Goal: Information Seeking & Learning: Learn about a topic

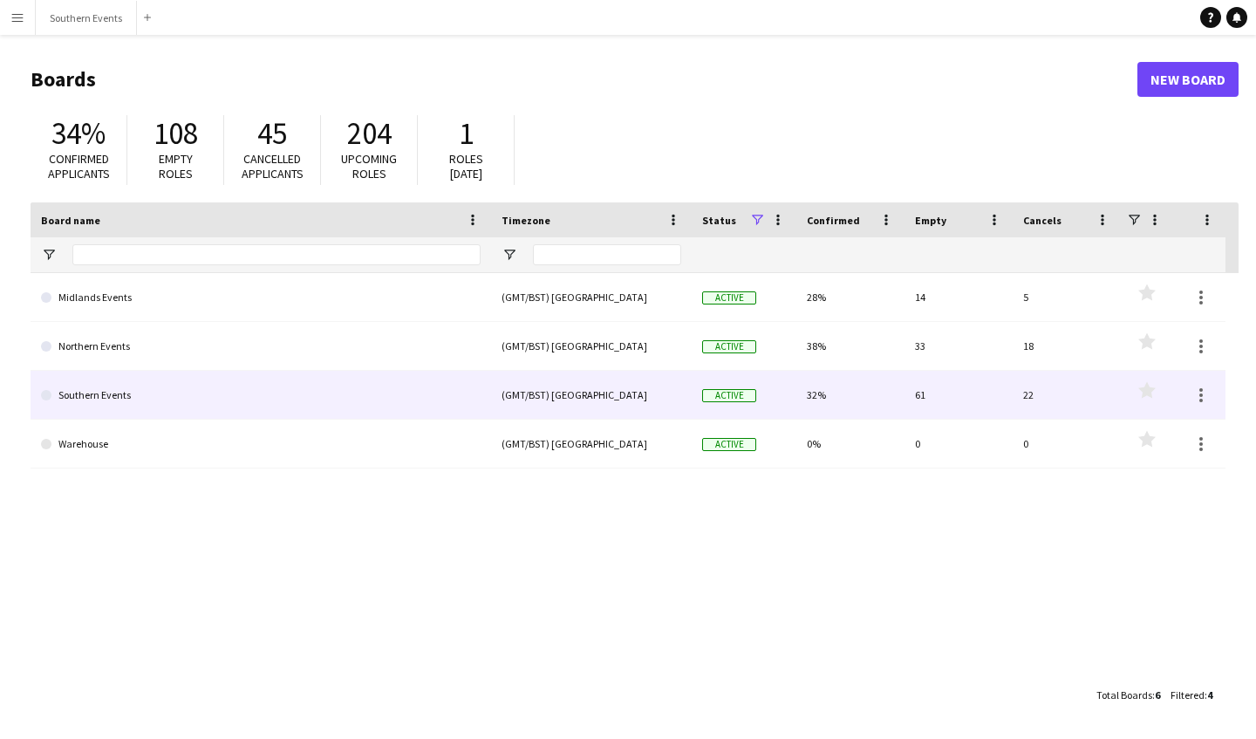
click at [93, 398] on link "Southern Events" at bounding box center [261, 395] width 440 height 49
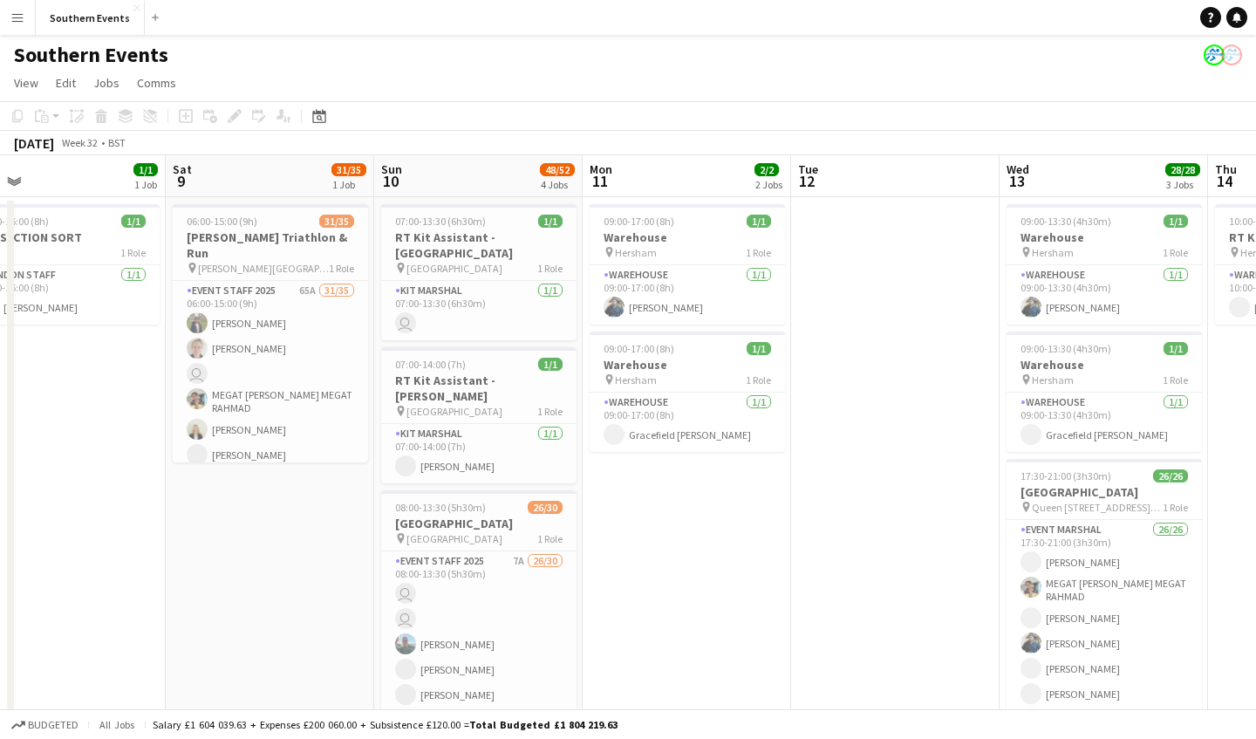
scroll to position [0, 461]
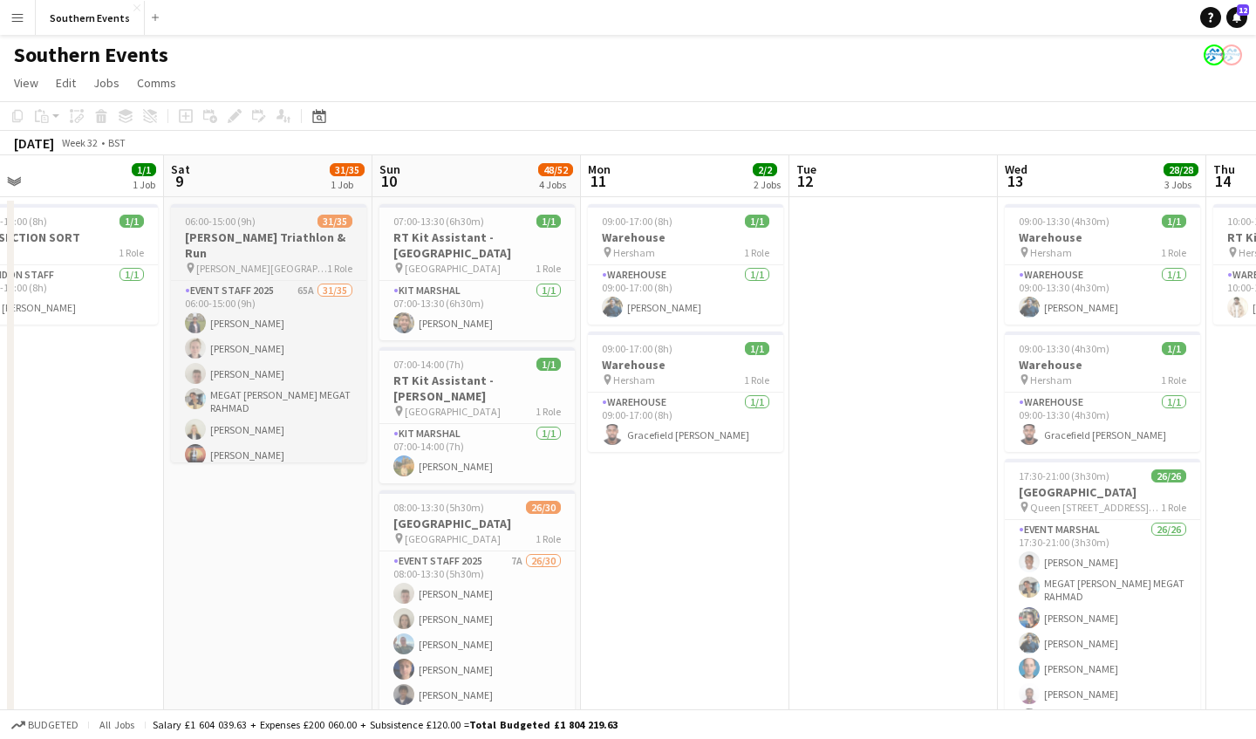
click at [242, 228] on app-job-card "06:00-15:00 (9h) 31/35 [PERSON_NAME] Triathlon & Run pin [PERSON_NAME] Lake 1 R…" at bounding box center [268, 333] width 195 height 258
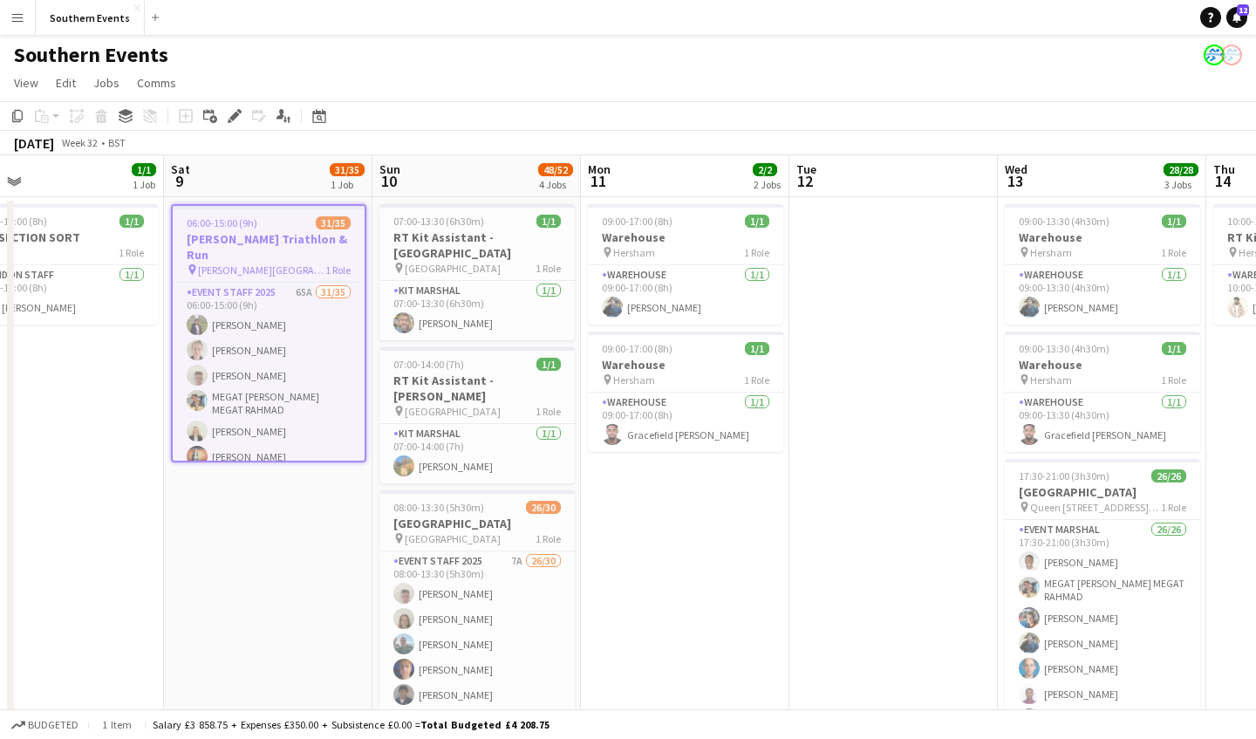
click at [242, 228] on span "06:00-15:00 (9h)" at bounding box center [222, 222] width 71 height 13
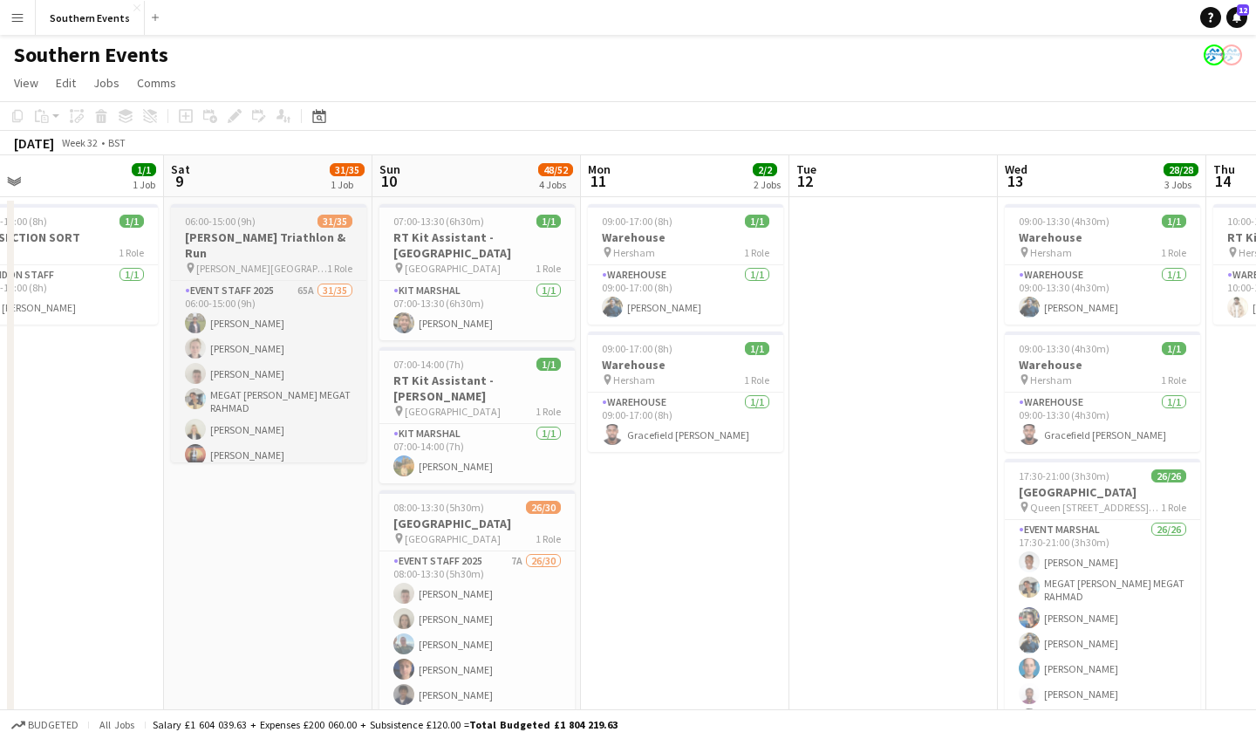
click at [242, 228] on app-job-card "06:00-15:00 (9h) 31/35 [PERSON_NAME] Triathlon & Run pin [PERSON_NAME] Lake 1 R…" at bounding box center [268, 333] width 195 height 258
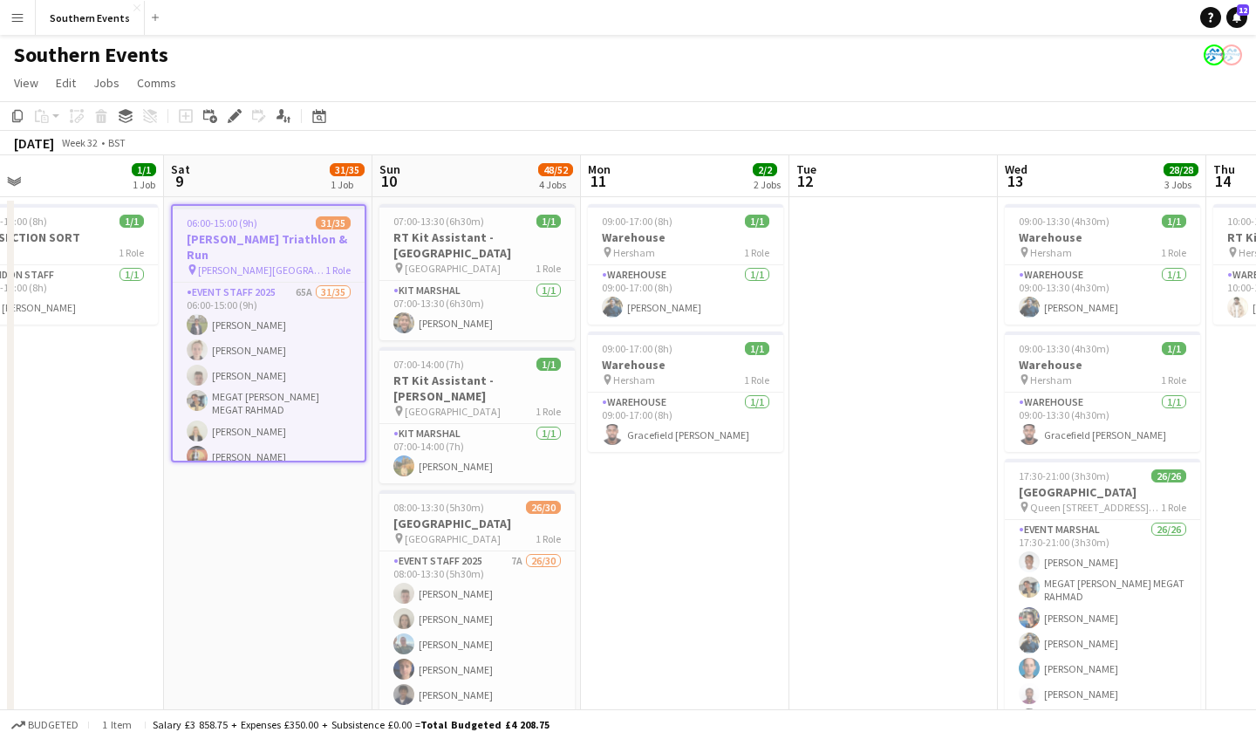
click at [244, 263] on span "[PERSON_NAME][GEOGRAPHIC_DATA]" at bounding box center [261, 269] width 127 height 13
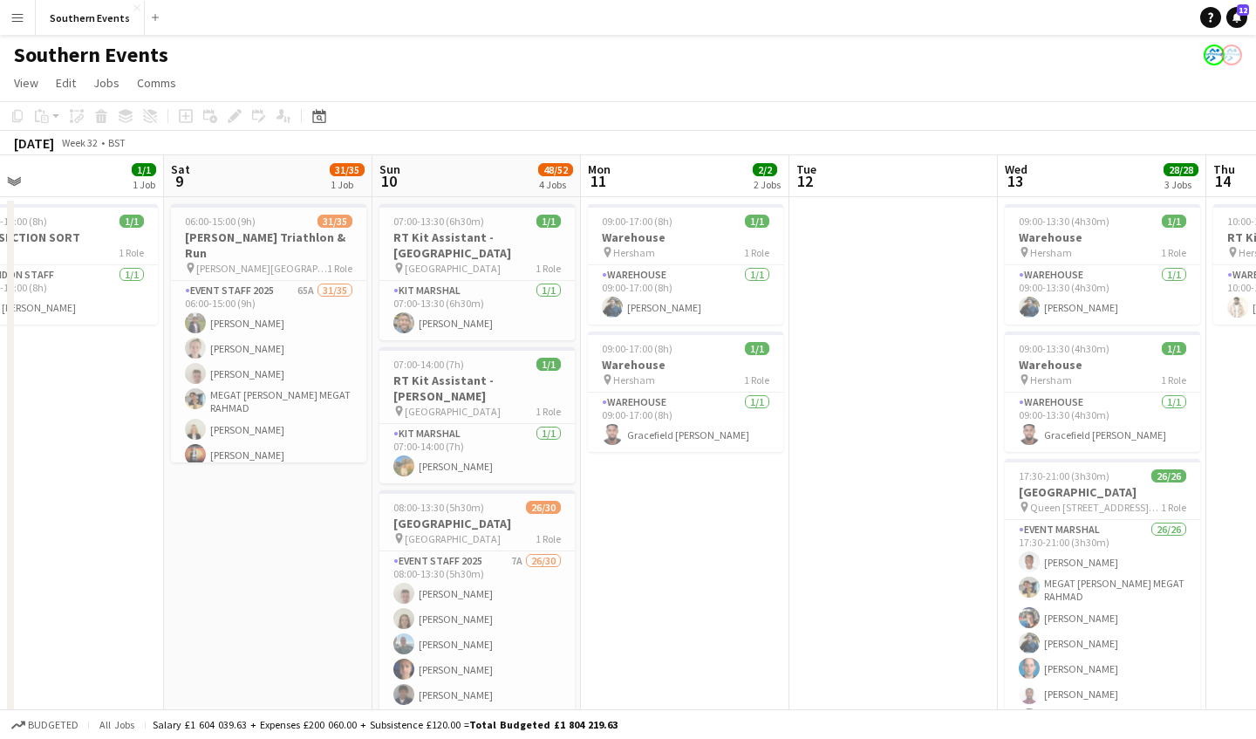
click at [256, 187] on app-board-header-date "Sat 9 31/35 1 Job" at bounding box center [268, 176] width 208 height 42
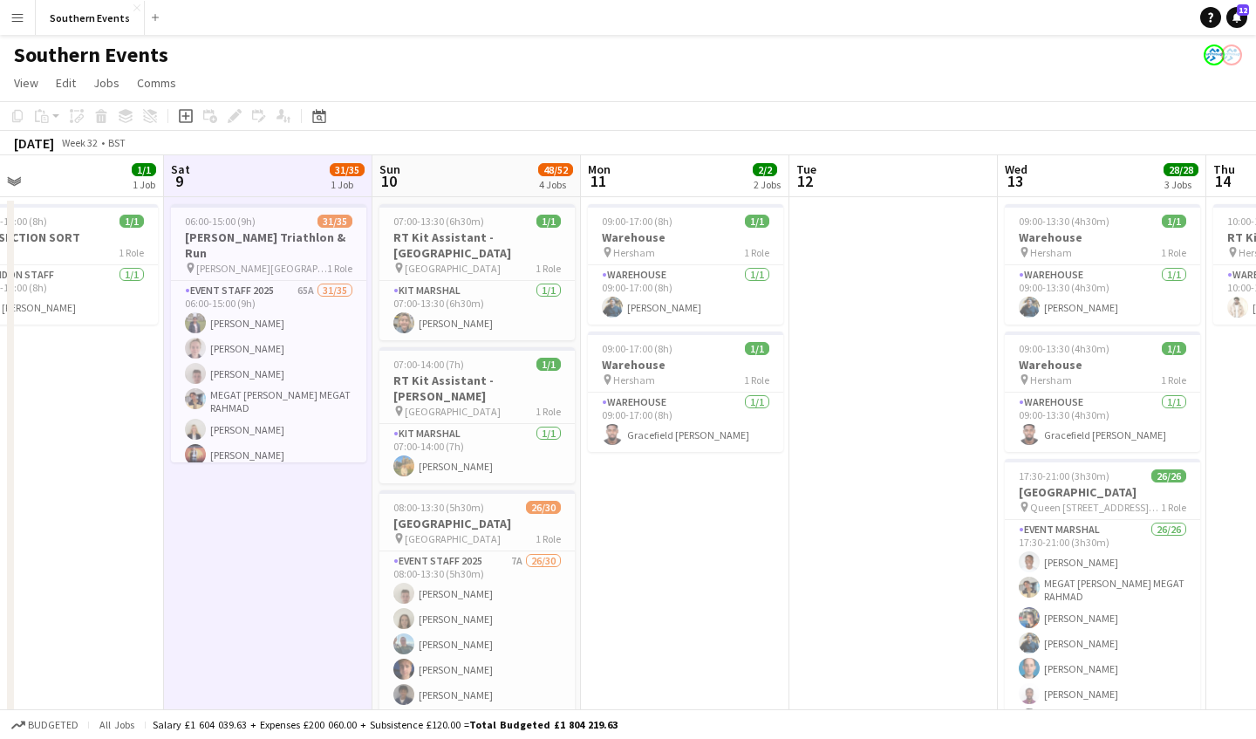
click at [345, 167] on span "31/35" at bounding box center [347, 169] width 35 height 13
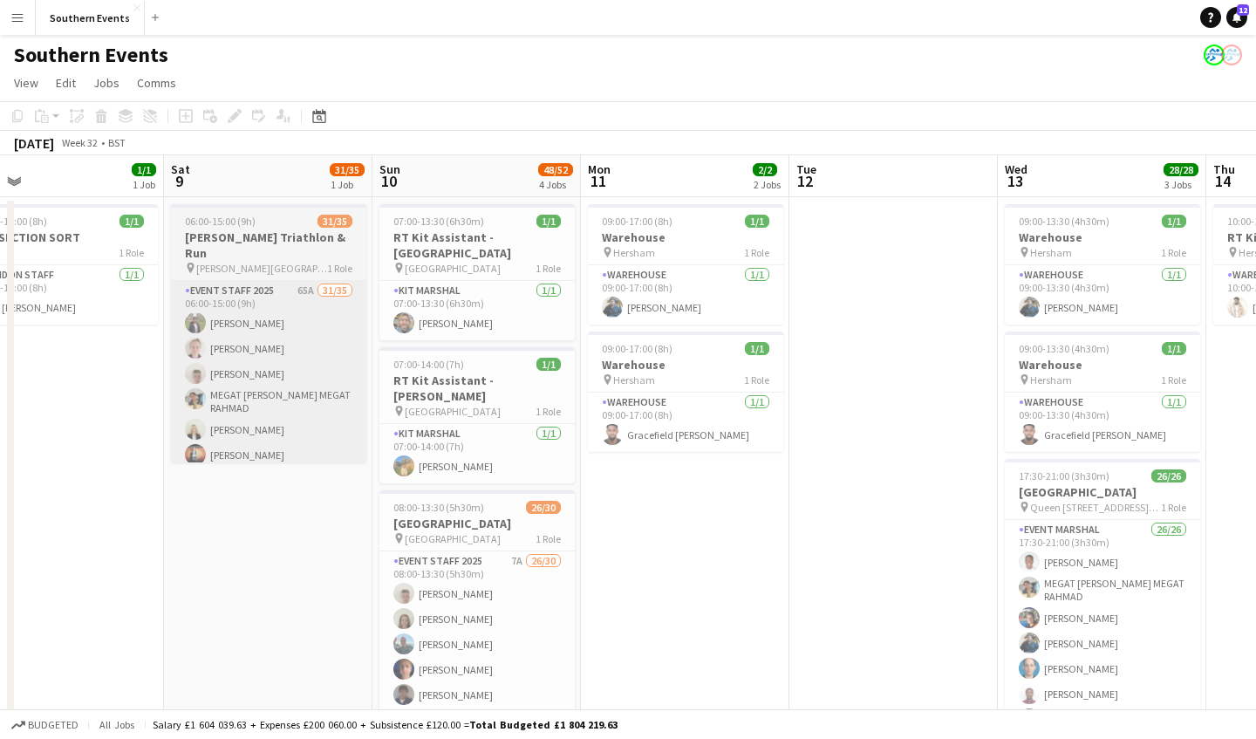
click at [262, 342] on app-card-role "Event Staff 2025 65A 31/35 06:00-15:00 (9h) [PERSON_NAME] [PERSON_NAME] MEGAT […" at bounding box center [268, 743] width 195 height 924
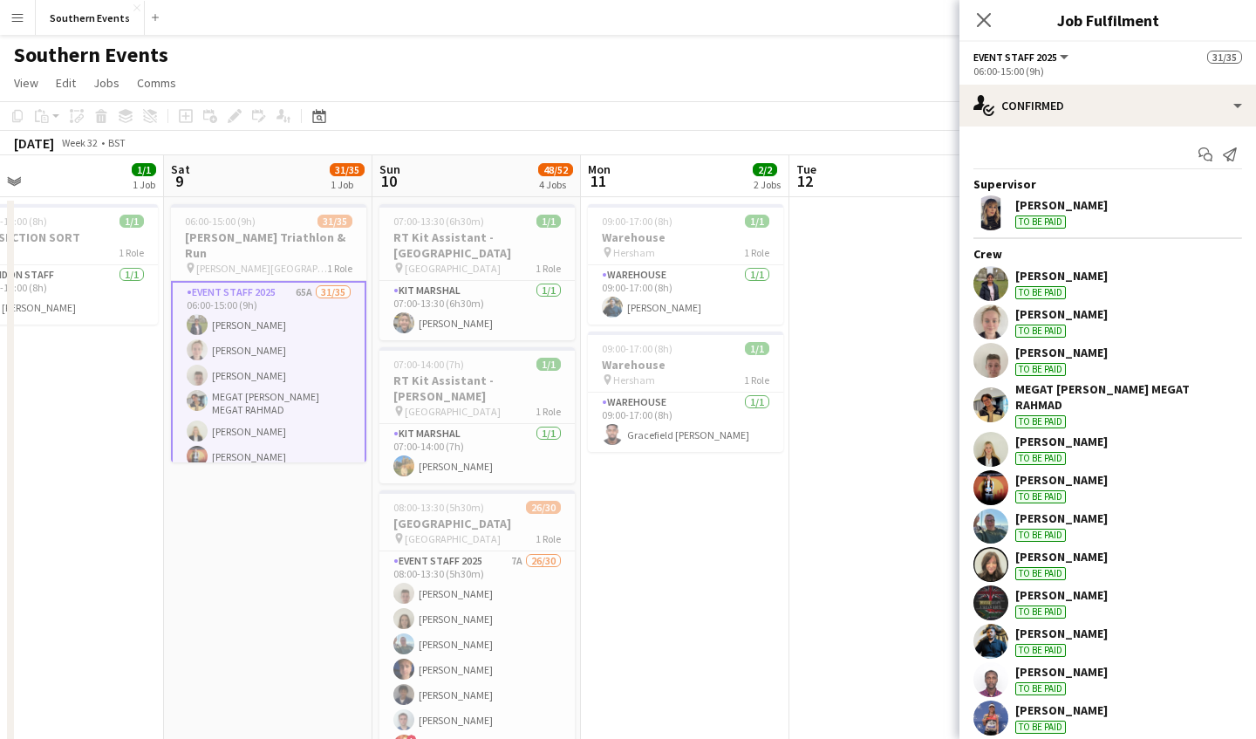
click at [1078, 272] on div "[PERSON_NAME]" at bounding box center [1061, 276] width 92 height 16
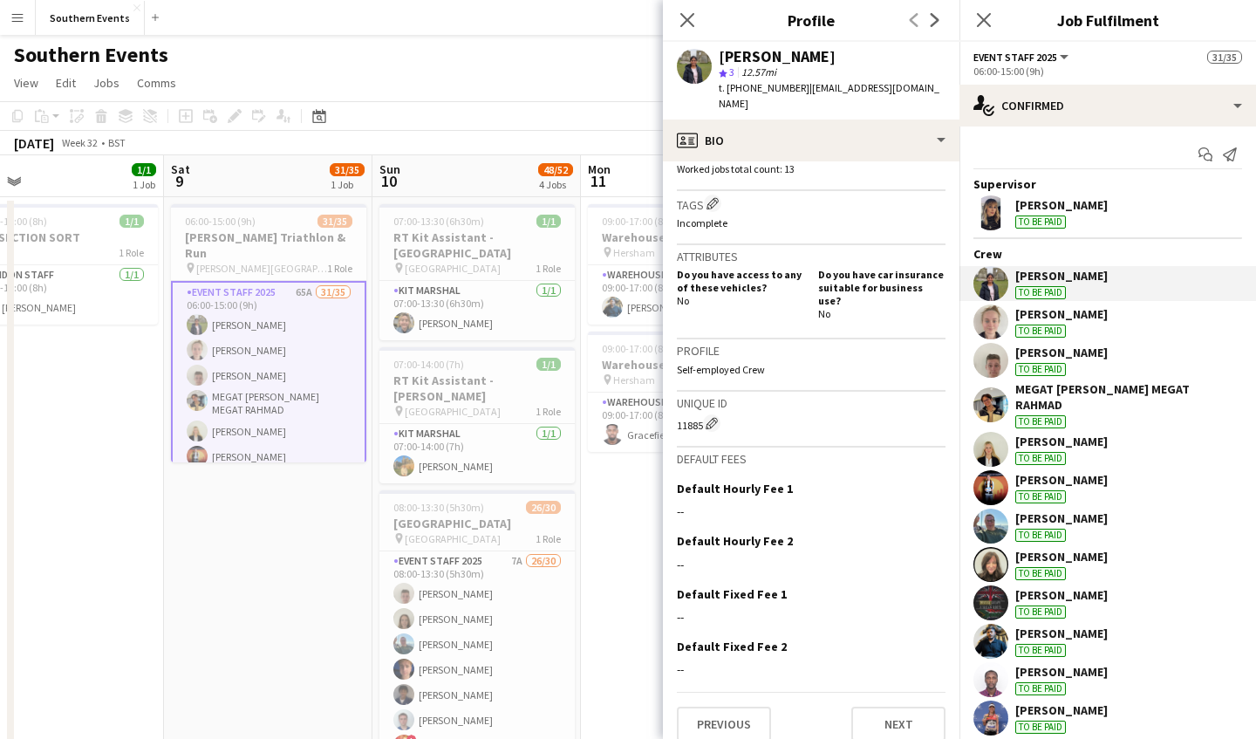
scroll to position [541, 0]
click at [695, 16] on icon "Close pop-in" at bounding box center [686, 19] width 17 height 17
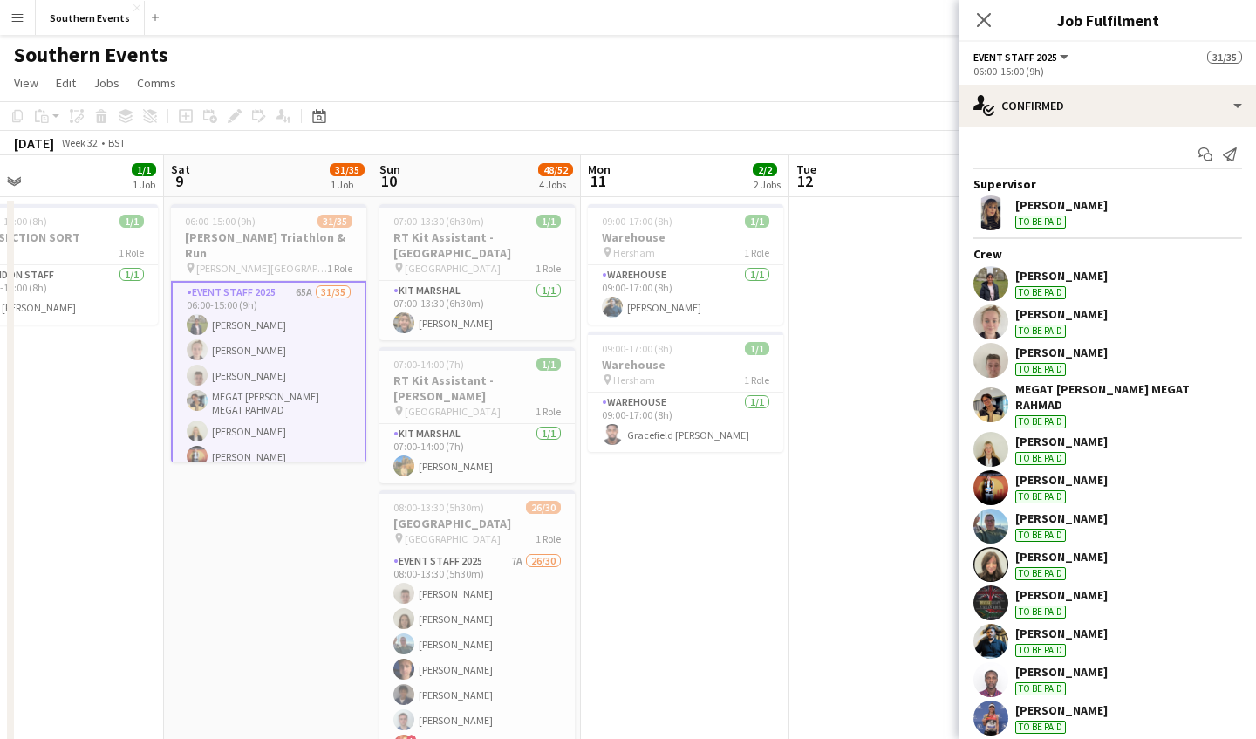
click at [1006, 212] on app-user-avatar at bounding box center [990, 212] width 35 height 35
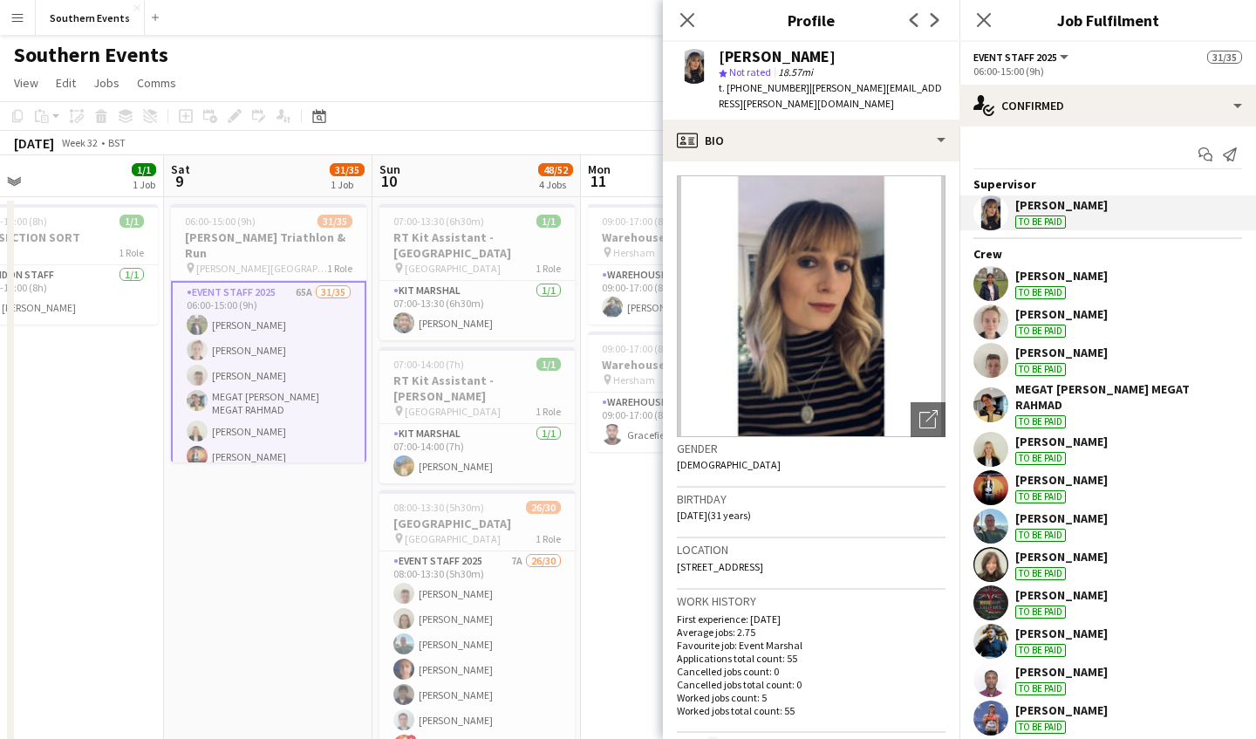
drag, startPoint x: 728, startPoint y: 562, endPoint x: 676, endPoint y: 552, distance: 53.2
click at [676, 552] on app-crew-profile-bio "Open photos pop-in Gender [DEMOGRAPHIC_DATA] Birthday [DEMOGRAPHIC_DATA] (31 ye…" at bounding box center [811, 449] width 296 height 577
copy span "[STREET_ADDRESS]"
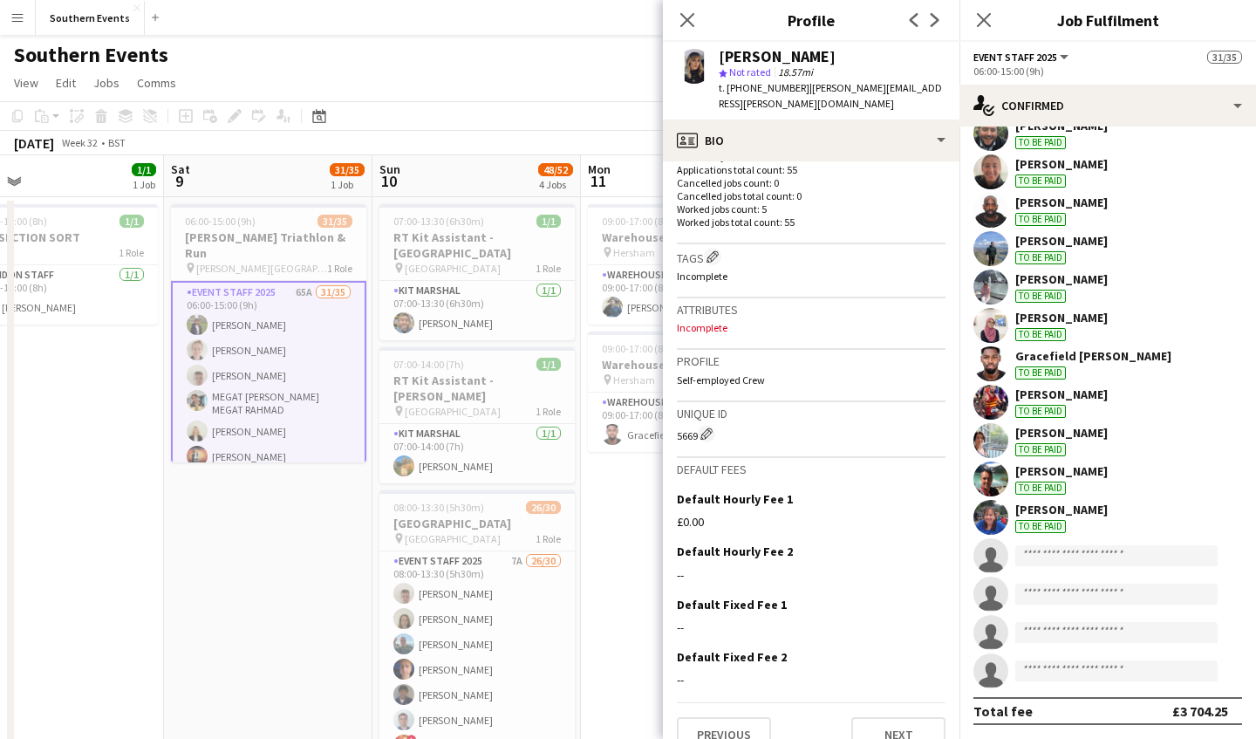
scroll to position [890, 0]
click at [1104, 365] on div "Gracefield Anobaah Attoh To be paid" at bounding box center [1093, 364] width 156 height 31
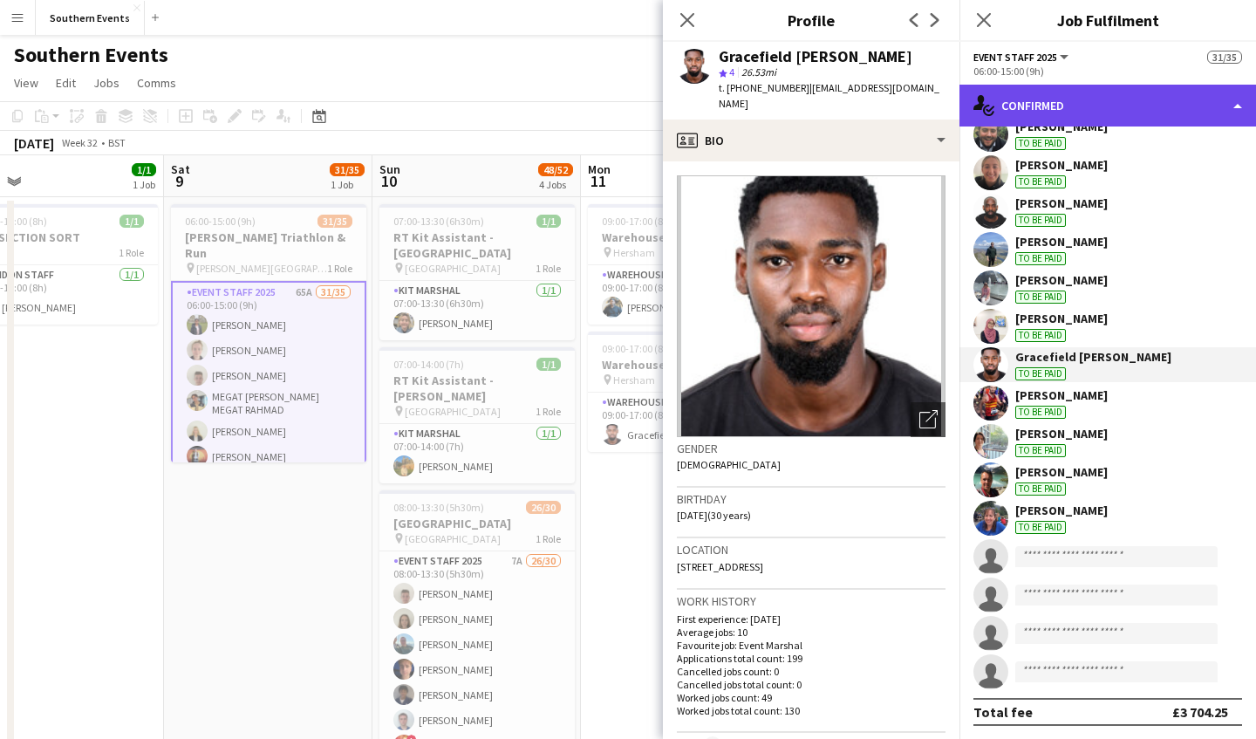
click at [1162, 112] on div "single-neutral-actions-check-2 Confirmed" at bounding box center [1107, 106] width 296 height 42
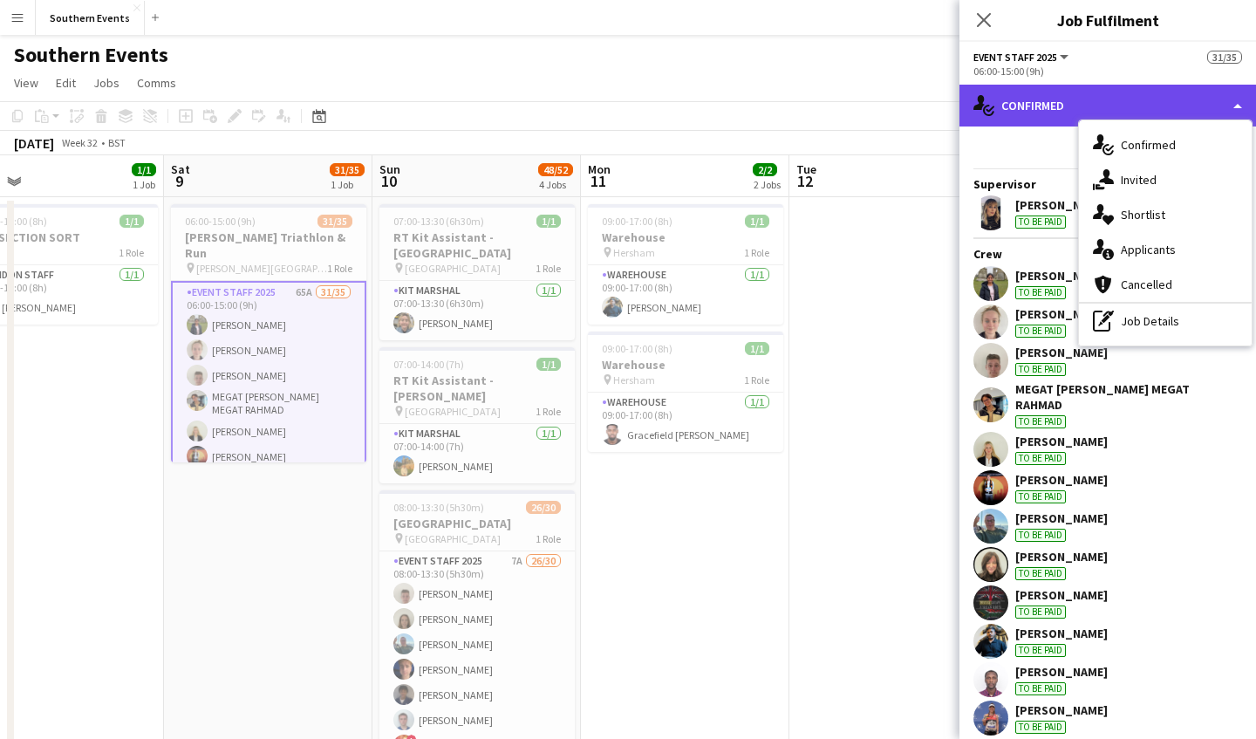
scroll to position [0, 0]
click at [1053, 94] on div "single-neutral-actions-check-2 Confirmed" at bounding box center [1107, 106] width 296 height 42
click at [1062, 96] on div "single-neutral-actions-check-2 Confirmed" at bounding box center [1107, 106] width 296 height 42
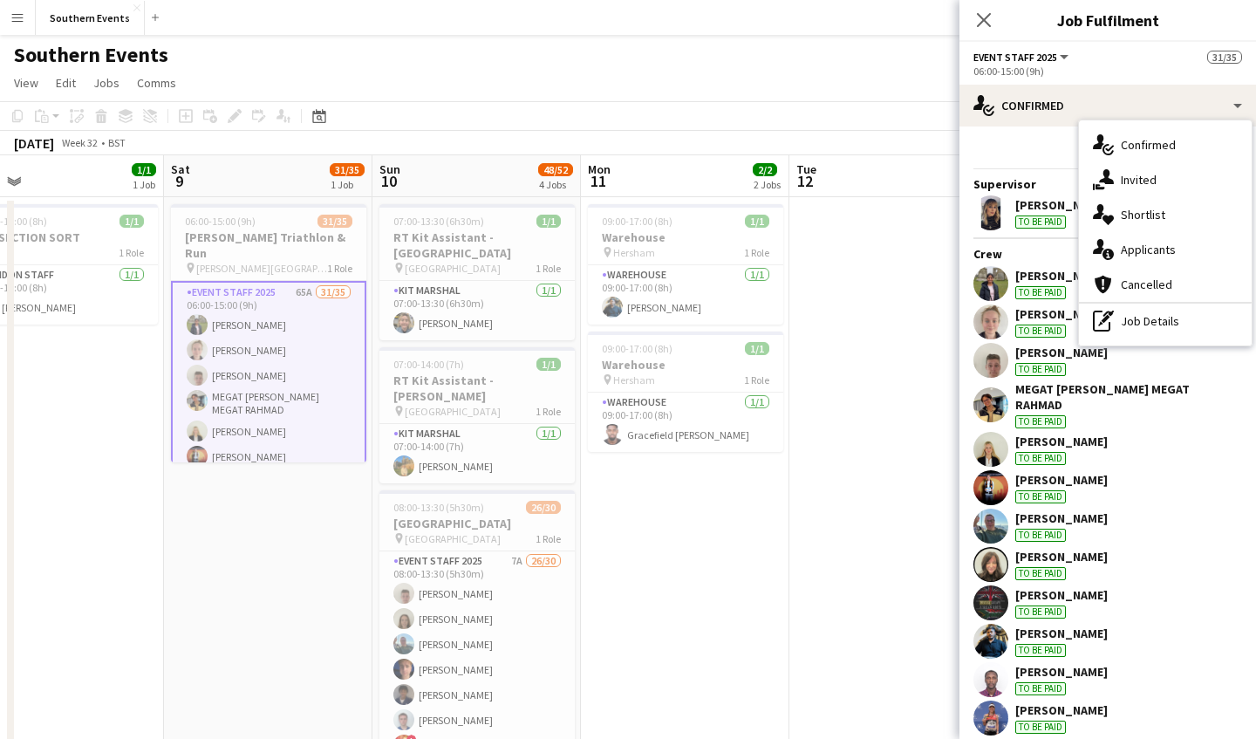
click at [1026, 159] on div "Start chat Send notification" at bounding box center [1107, 154] width 269 height 29
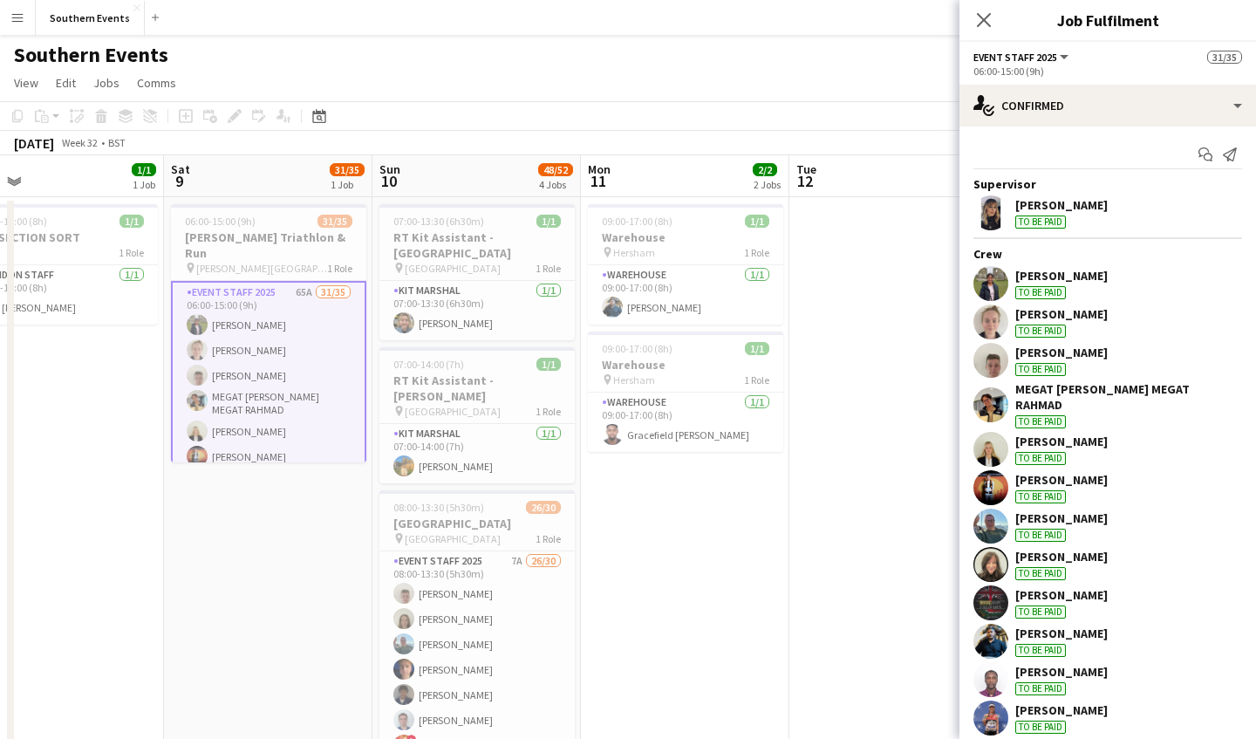
click at [1049, 297] on div "To be paid" at bounding box center [1040, 292] width 51 height 13
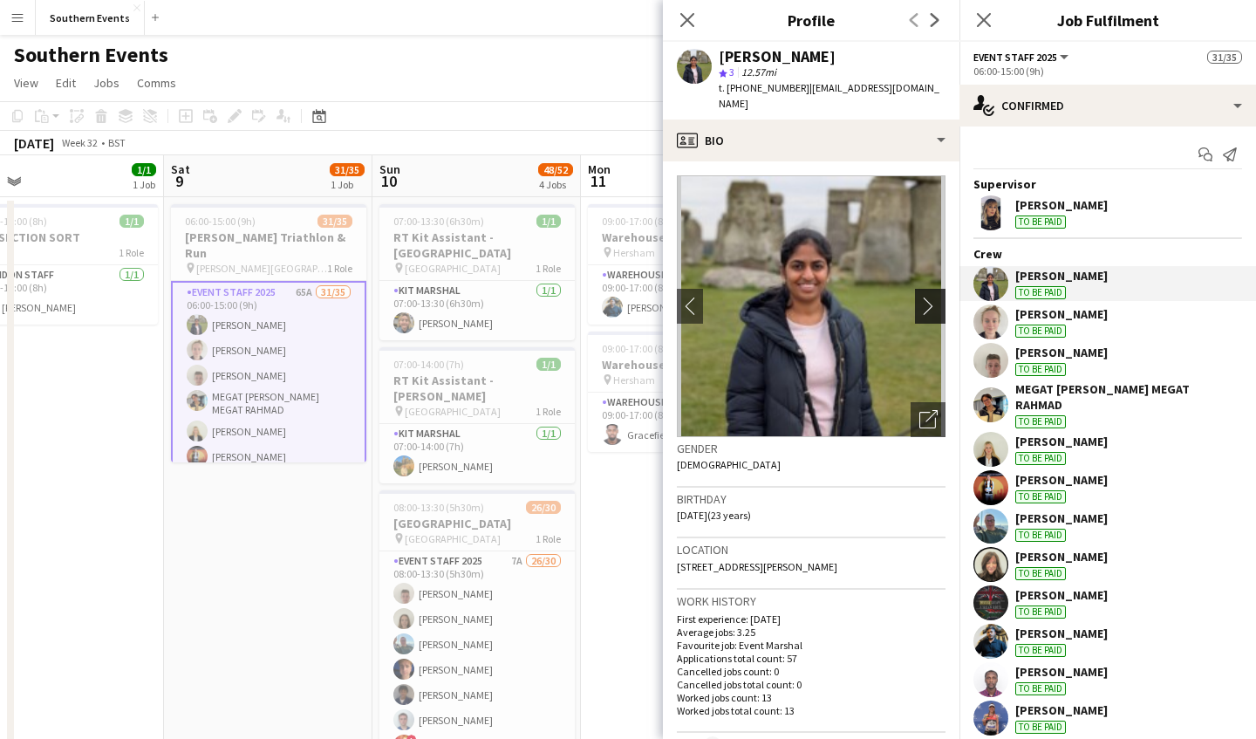
click at [934, 296] on app-icon "chevron-right" at bounding box center [932, 305] width 27 height 18
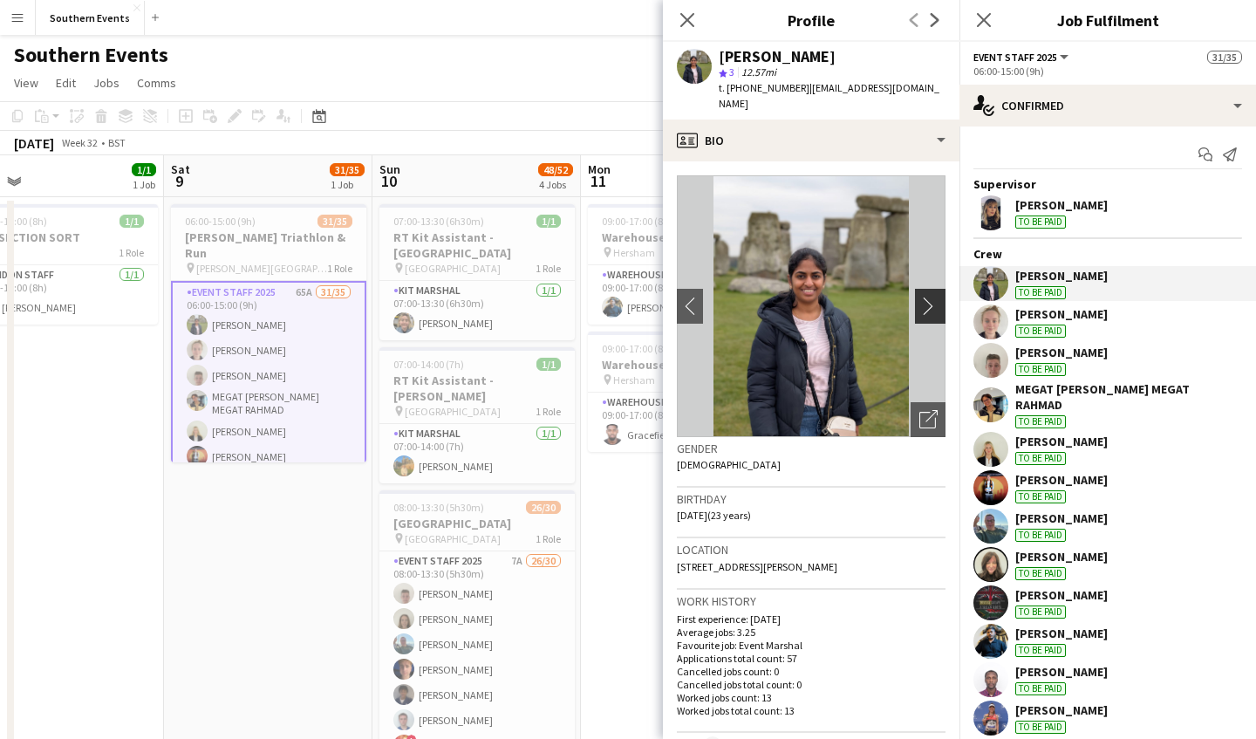
click at [933, 296] on app-icon "chevron-right" at bounding box center [932, 305] width 27 height 18
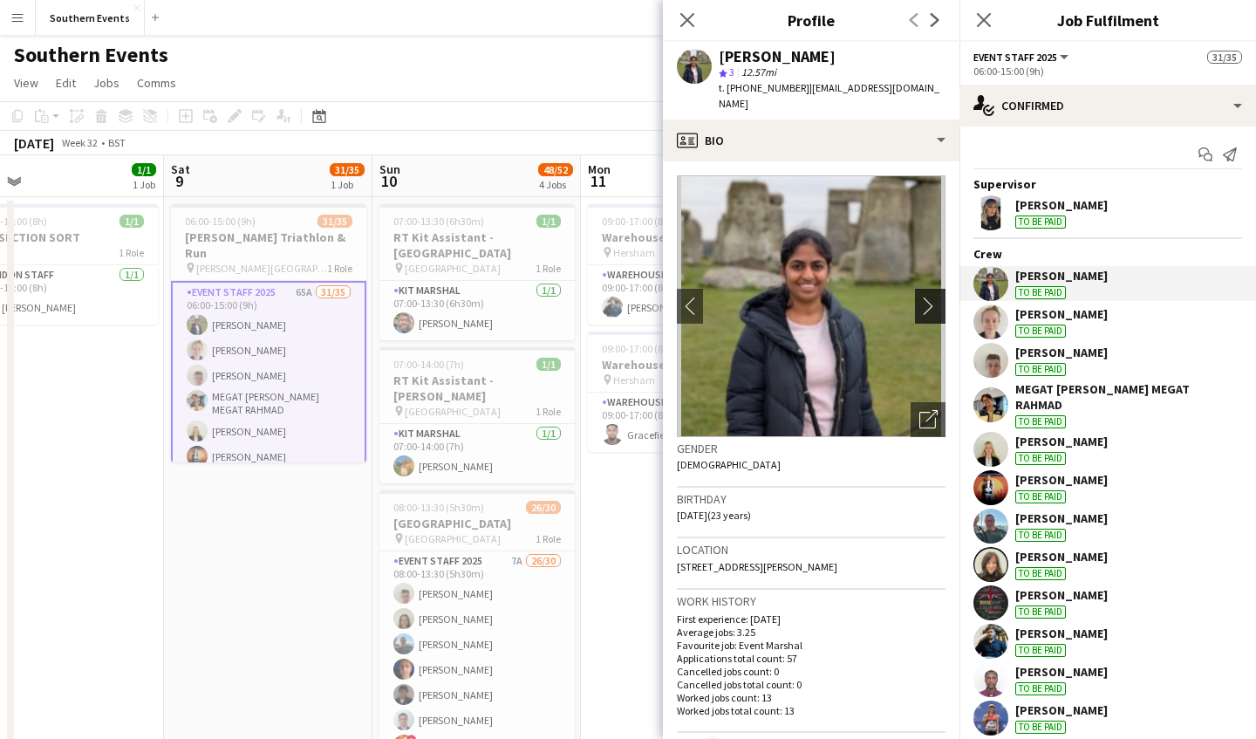
click at [933, 296] on app-icon "chevron-right" at bounding box center [932, 305] width 27 height 18
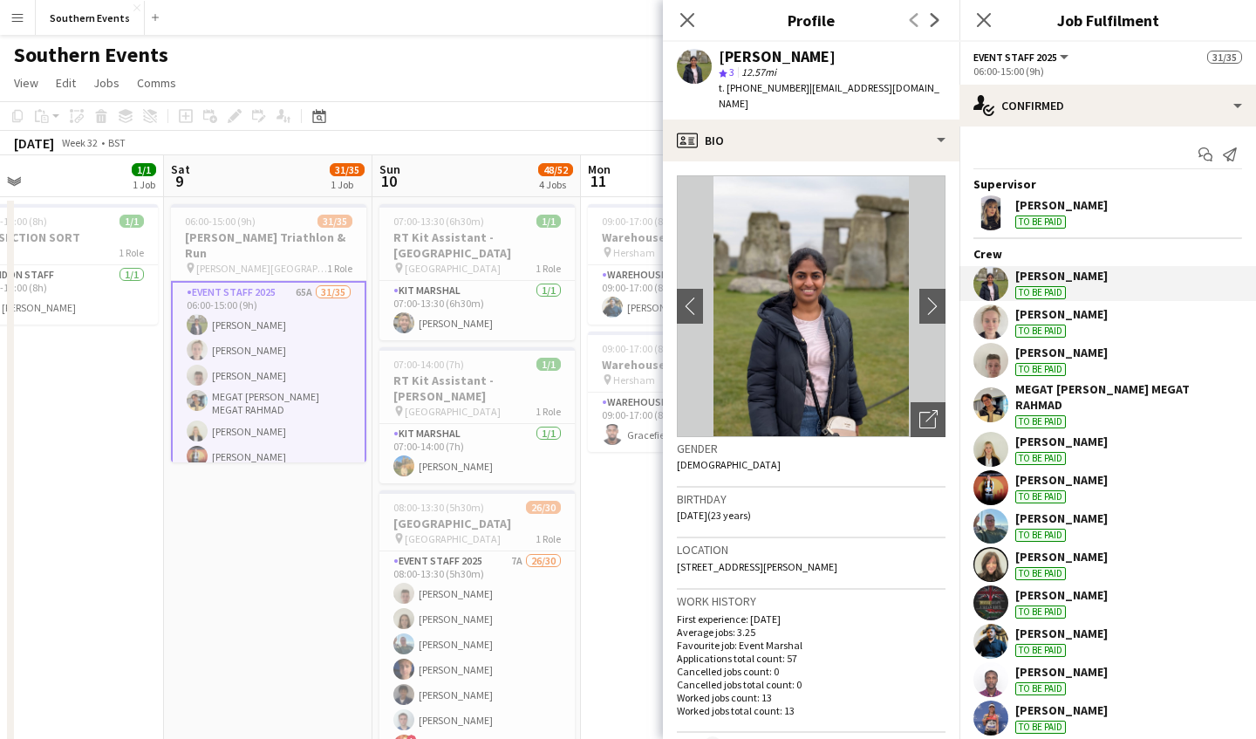
click at [1096, 323] on div "[PERSON_NAME] To be paid" at bounding box center [1061, 321] width 92 height 31
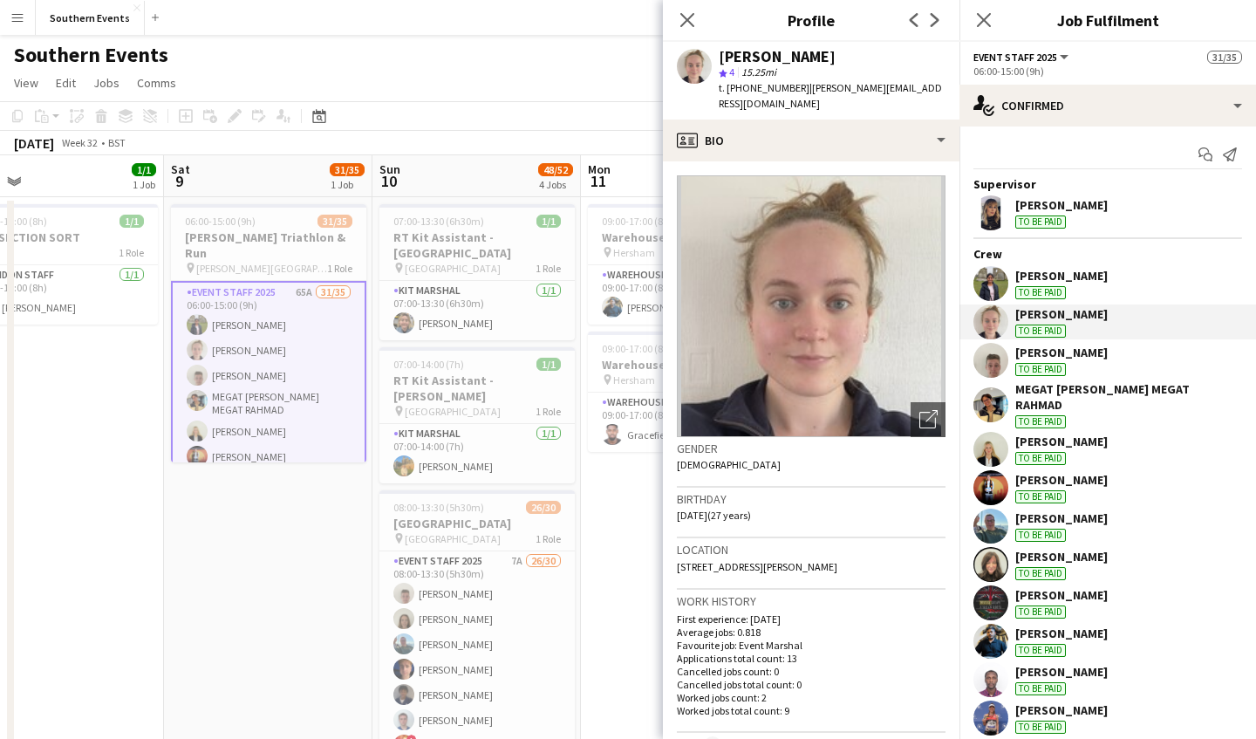
click at [1059, 449] on div "[PERSON_NAME] To be paid" at bounding box center [1061, 448] width 92 height 31
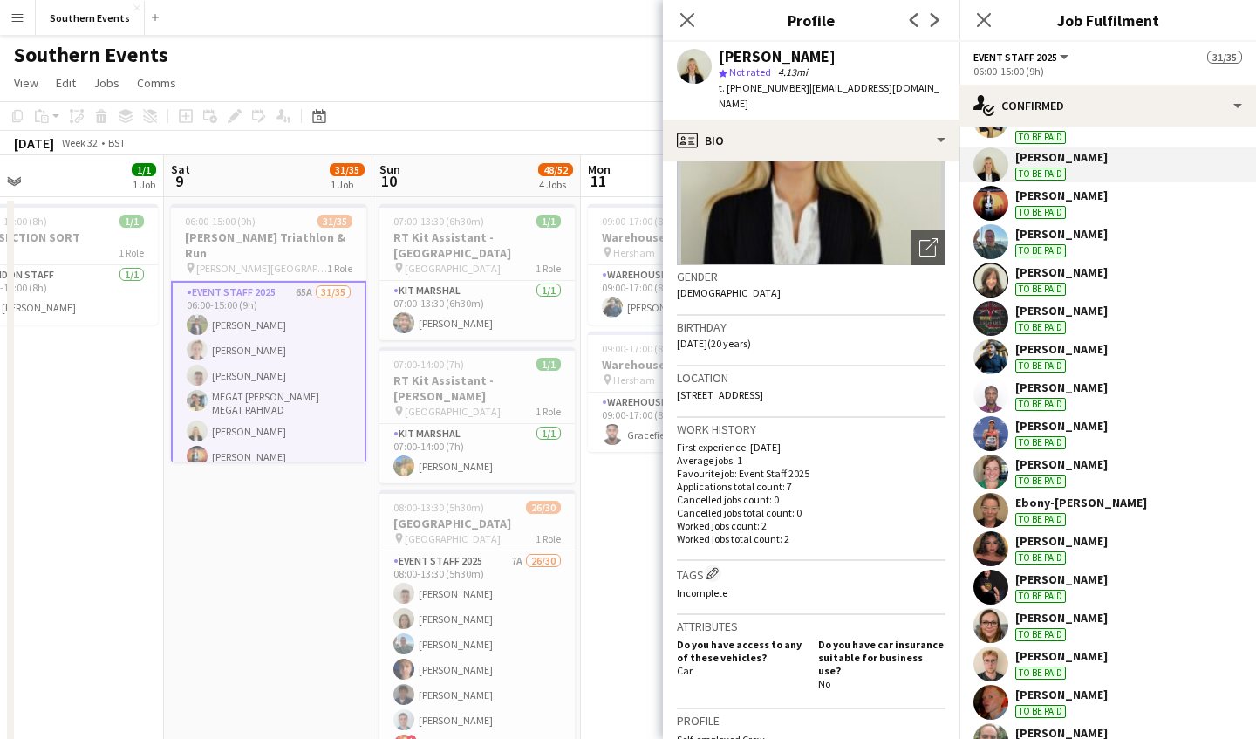
scroll to position [285, 0]
click at [1091, 430] on div "[PERSON_NAME]" at bounding box center [1061, 425] width 92 height 16
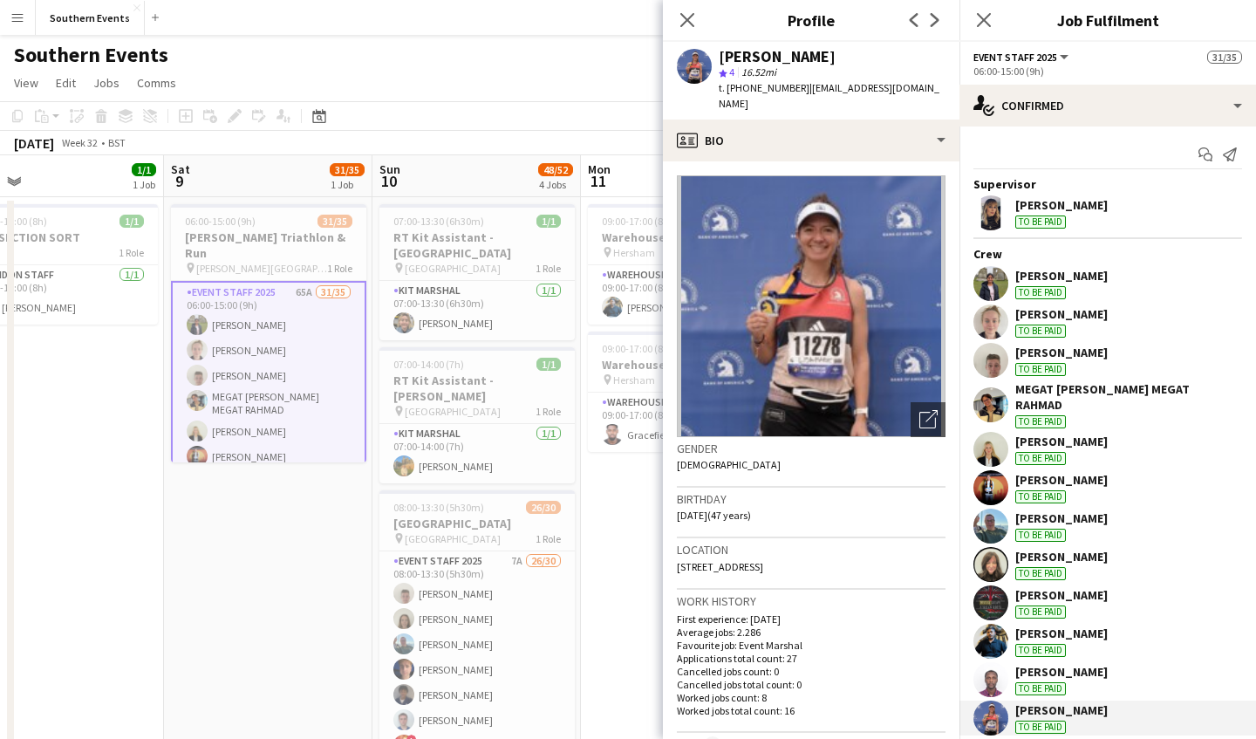
scroll to position [0, 0]
click at [687, 16] on icon "Close pop-in" at bounding box center [686, 19] width 17 height 17
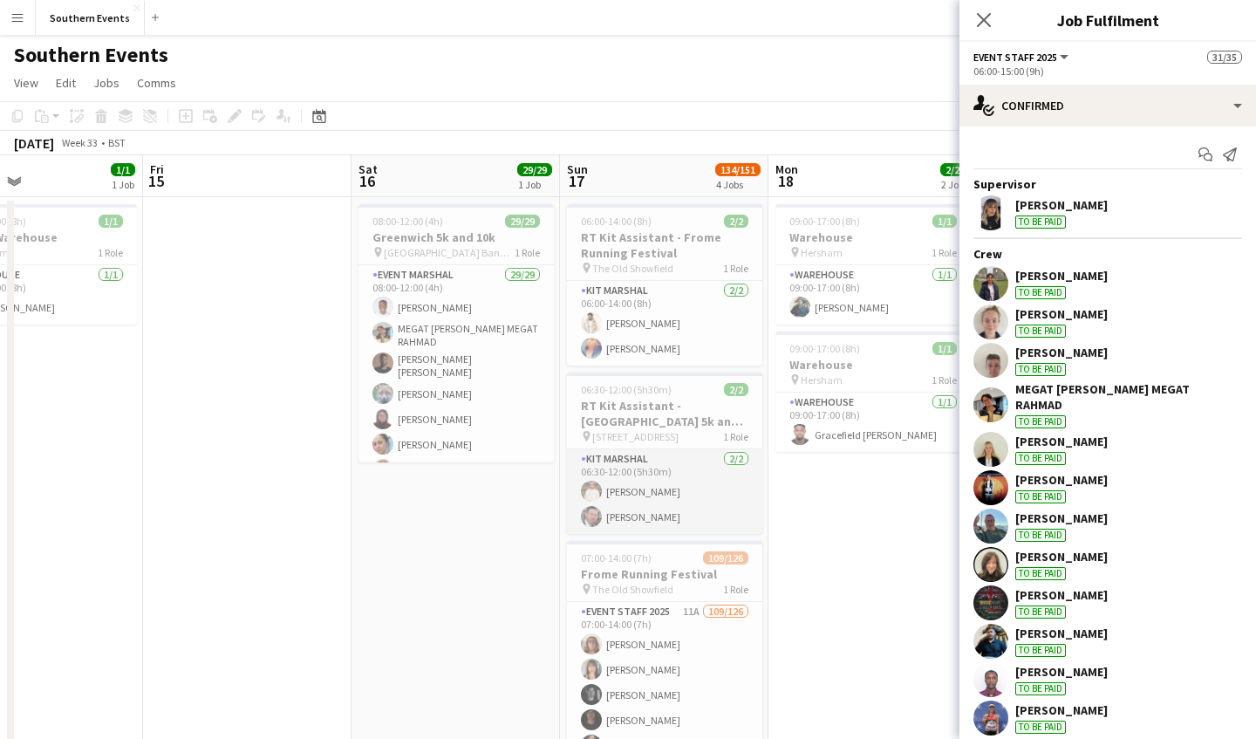
scroll to position [140, 0]
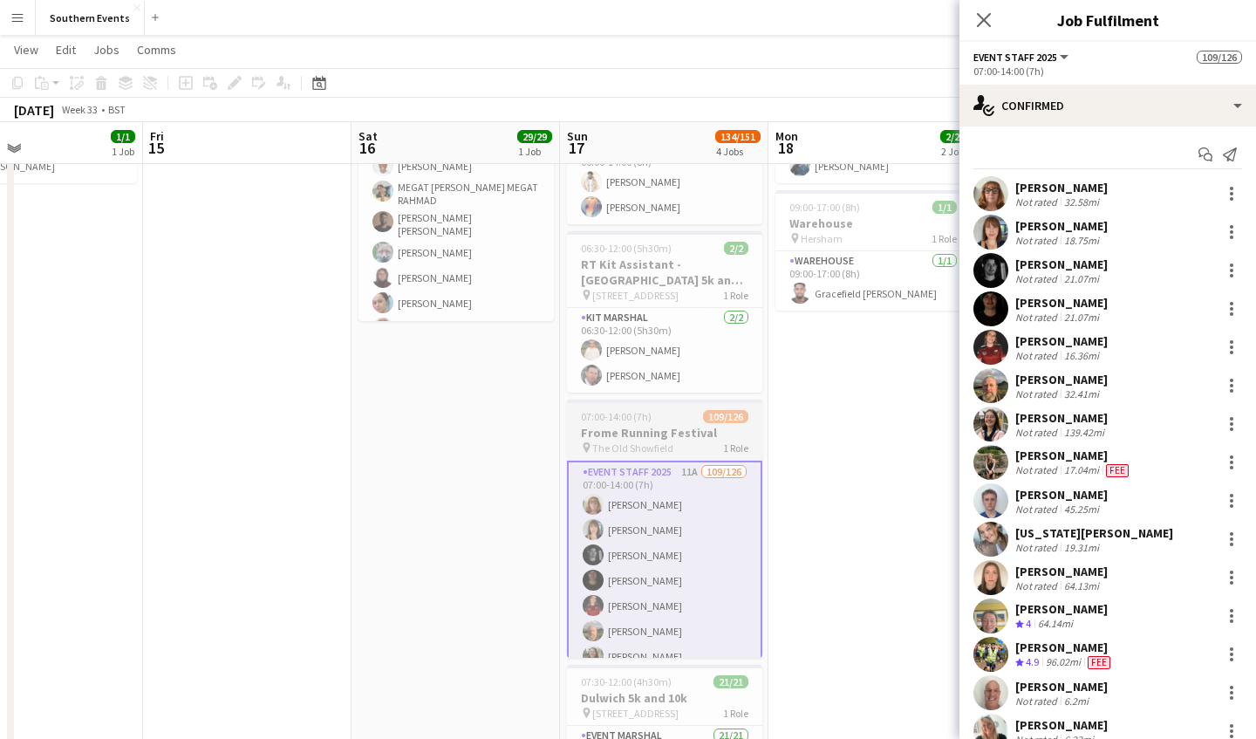
click at [659, 422] on div "07:00-14:00 (7h) 109/126" at bounding box center [664, 416] width 195 height 13
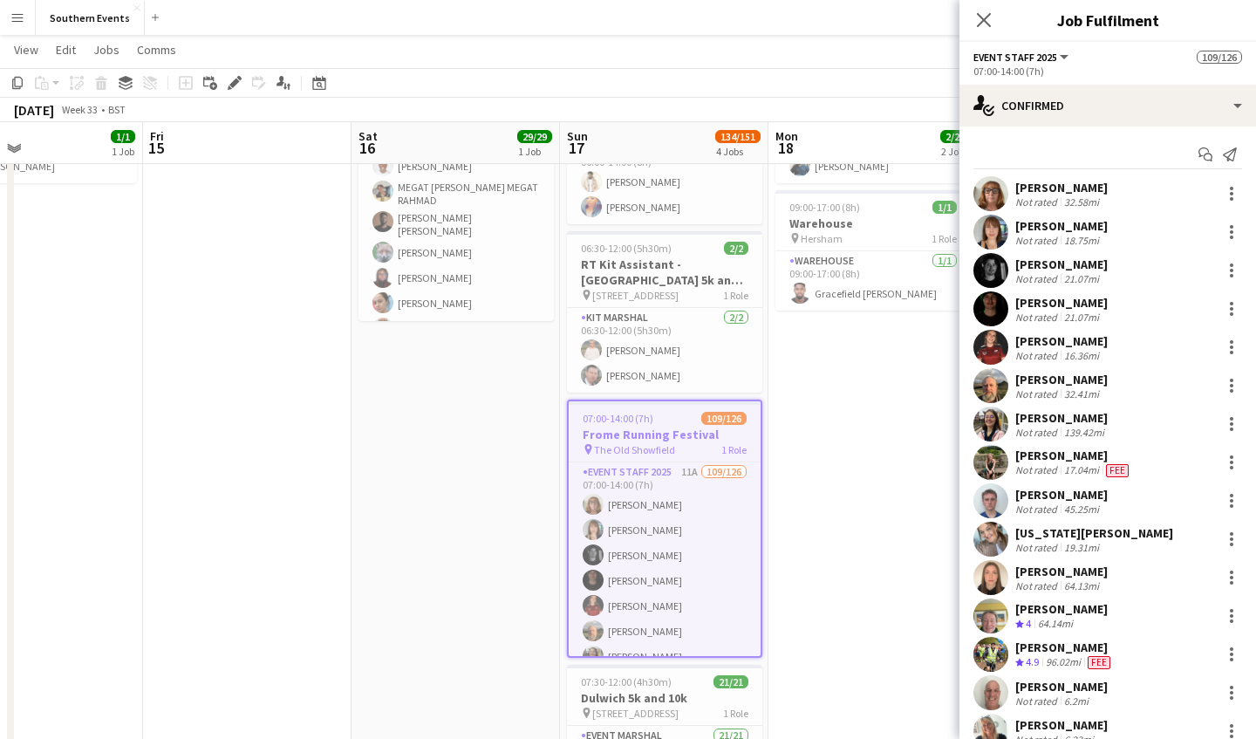
click at [1107, 278] on div "[PERSON_NAME] Not rated 21.07mi" at bounding box center [1107, 270] width 296 height 35
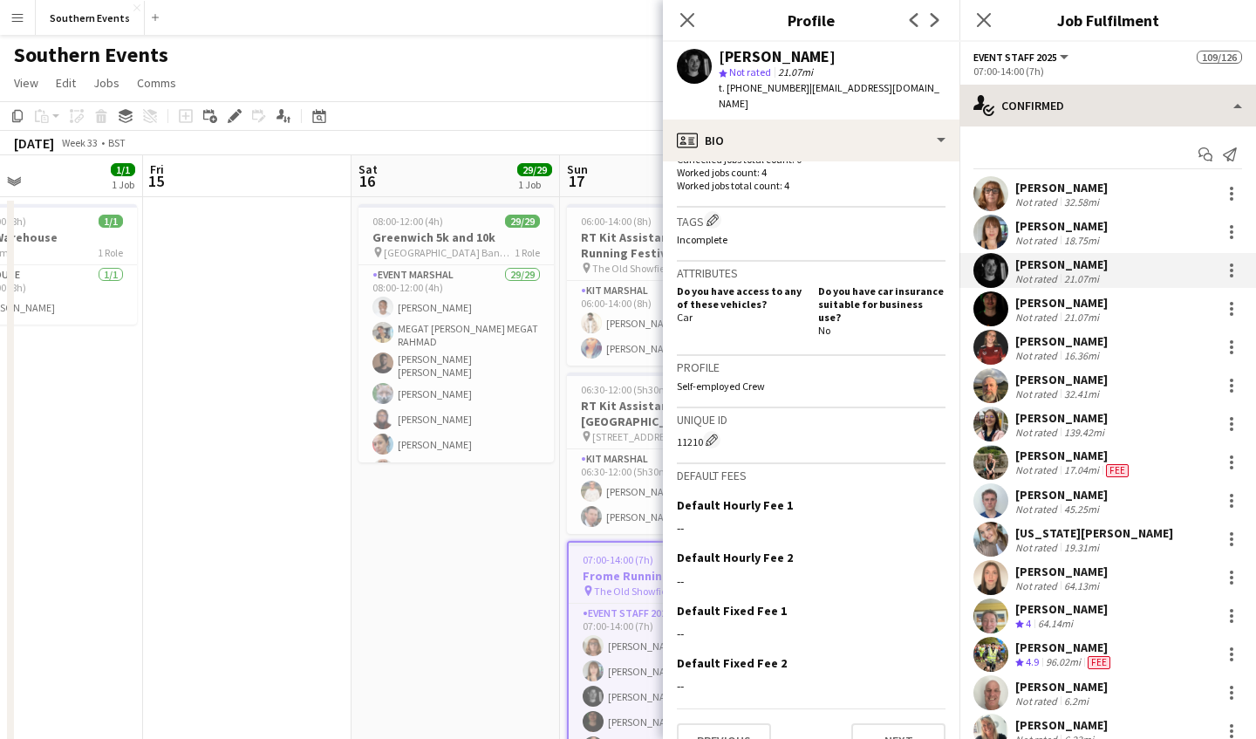
scroll to position [0, 0]
click at [1053, 228] on div "[PERSON_NAME]" at bounding box center [1061, 226] width 92 height 16
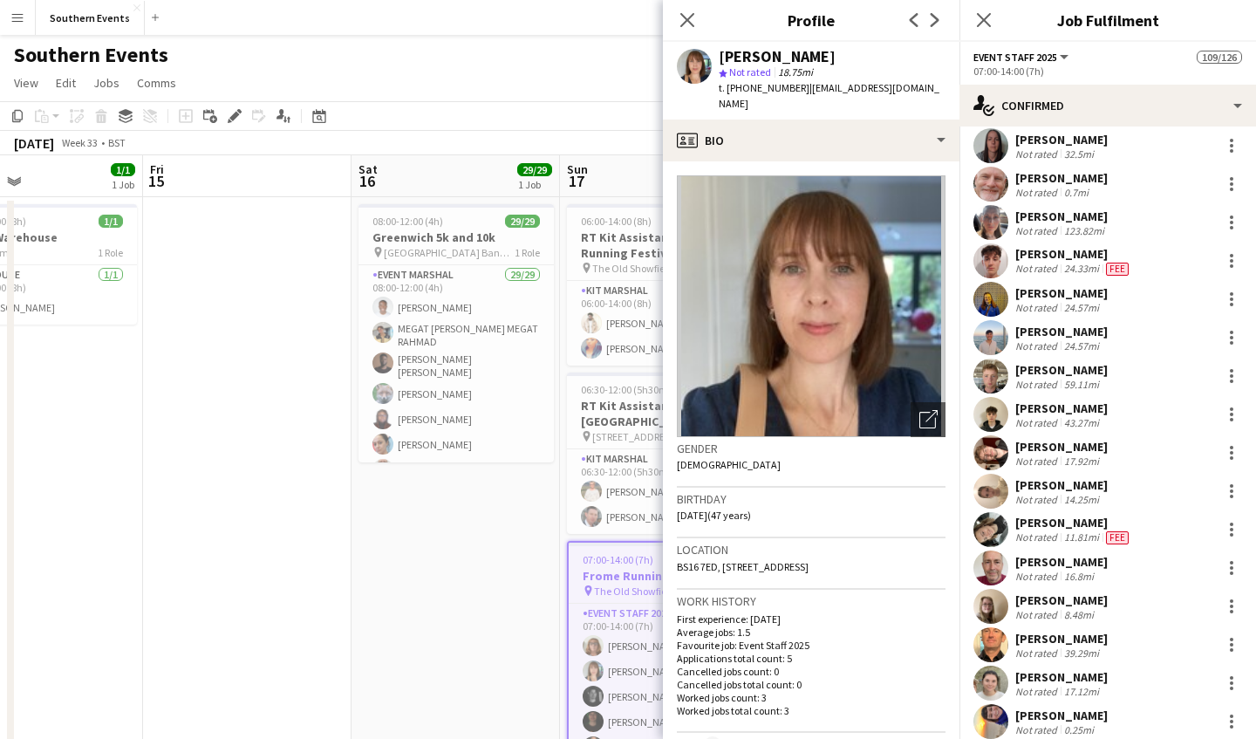
scroll to position [3183, 0]
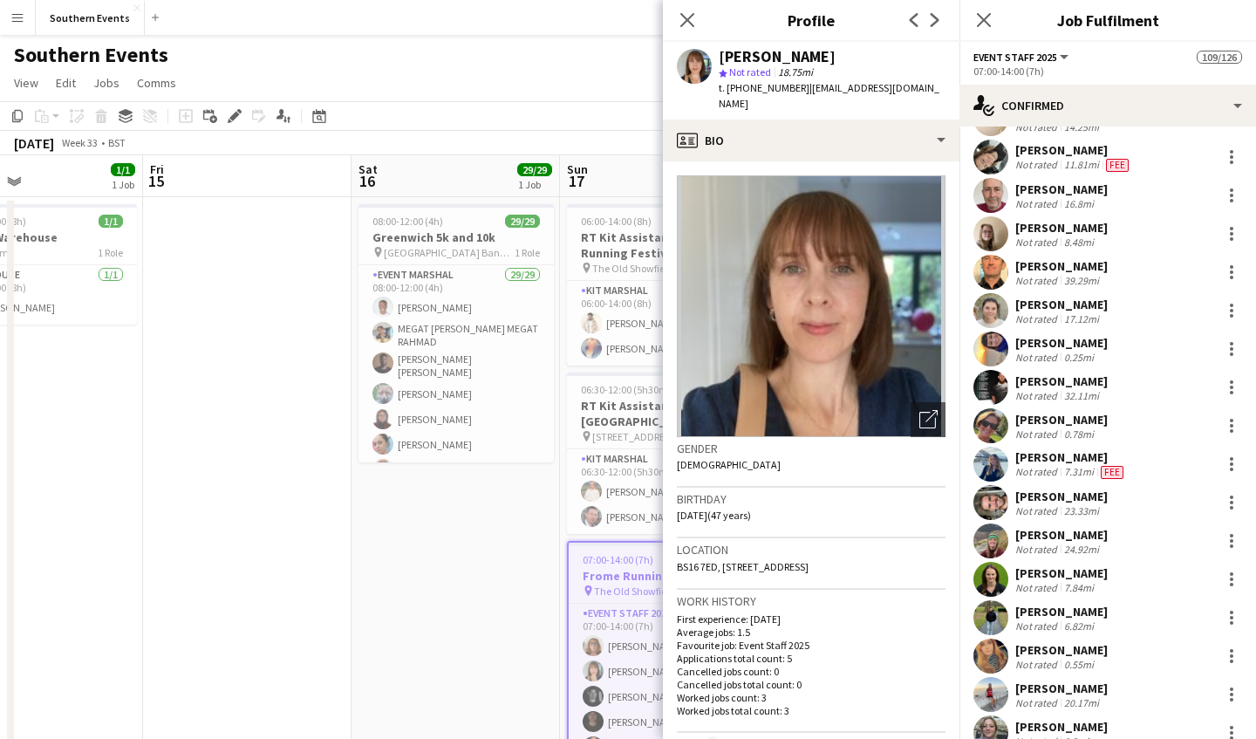
click at [1118, 161] on span "Fee" at bounding box center [1117, 165] width 23 height 13
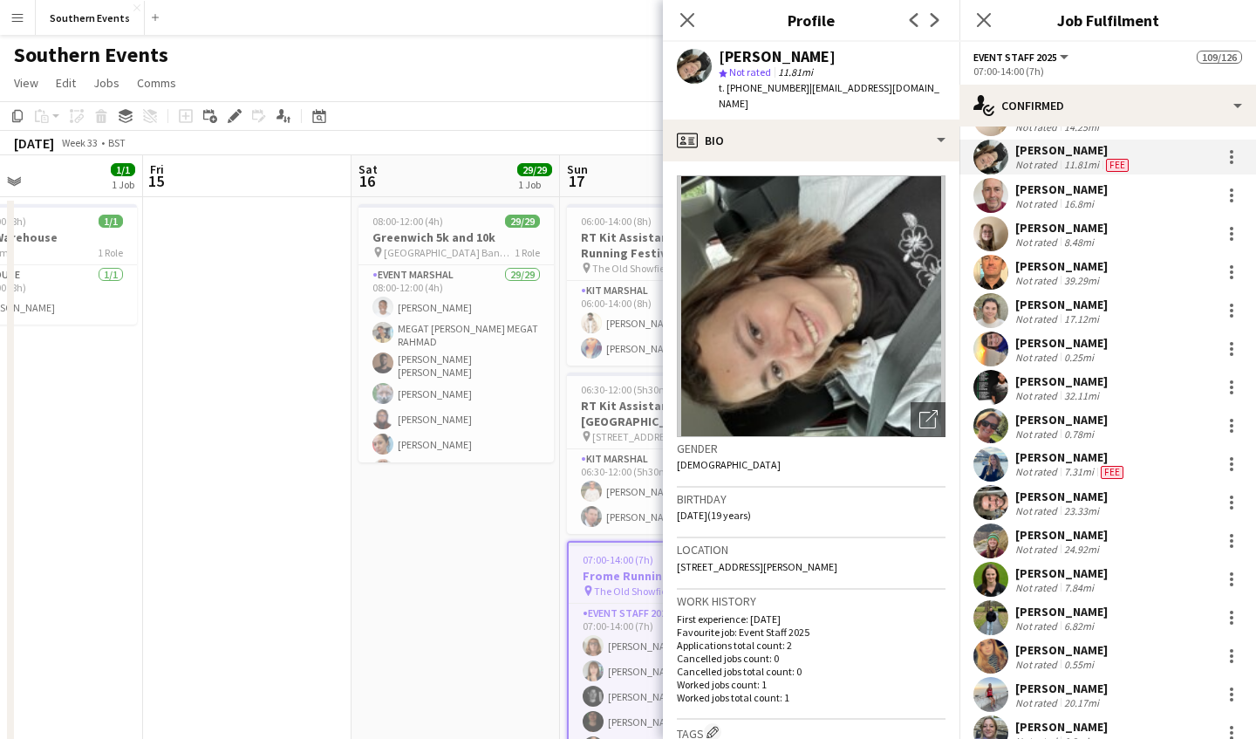
click at [1041, 464] on div "[PERSON_NAME]" at bounding box center [1071, 457] width 112 height 16
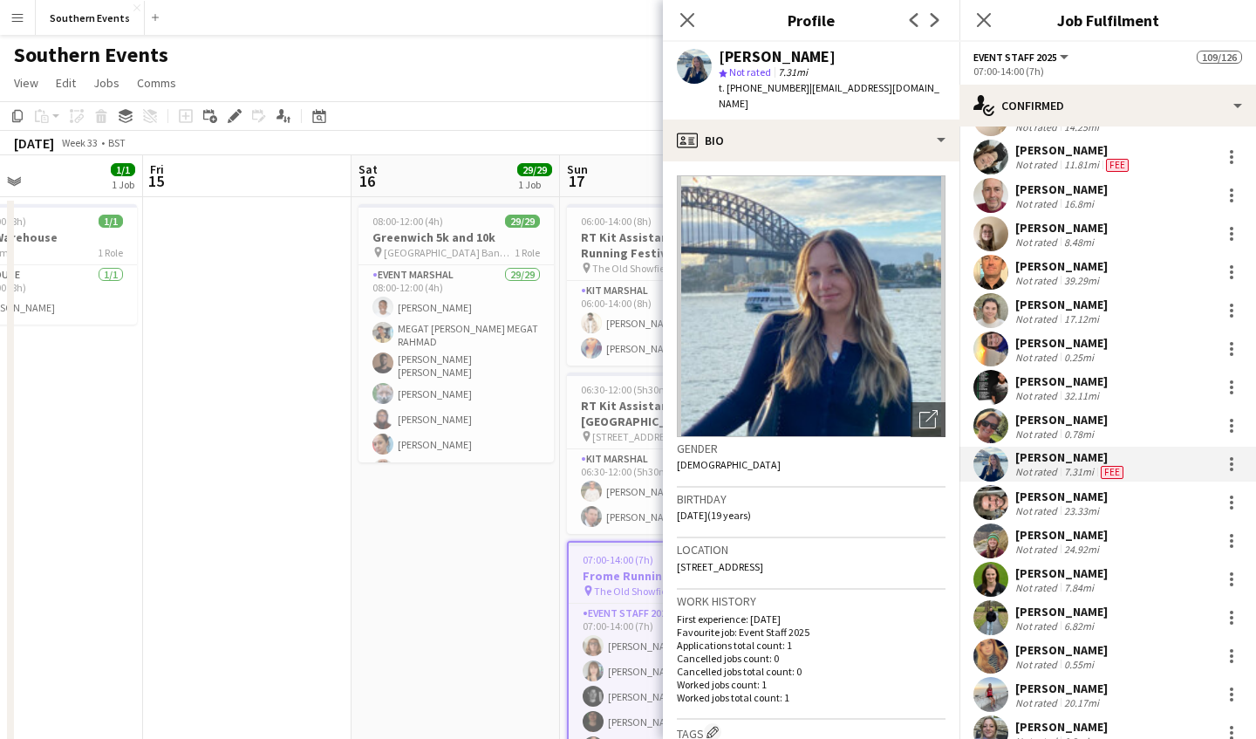
click at [989, 467] on app-user-avatar at bounding box center [990, 463] width 35 height 35
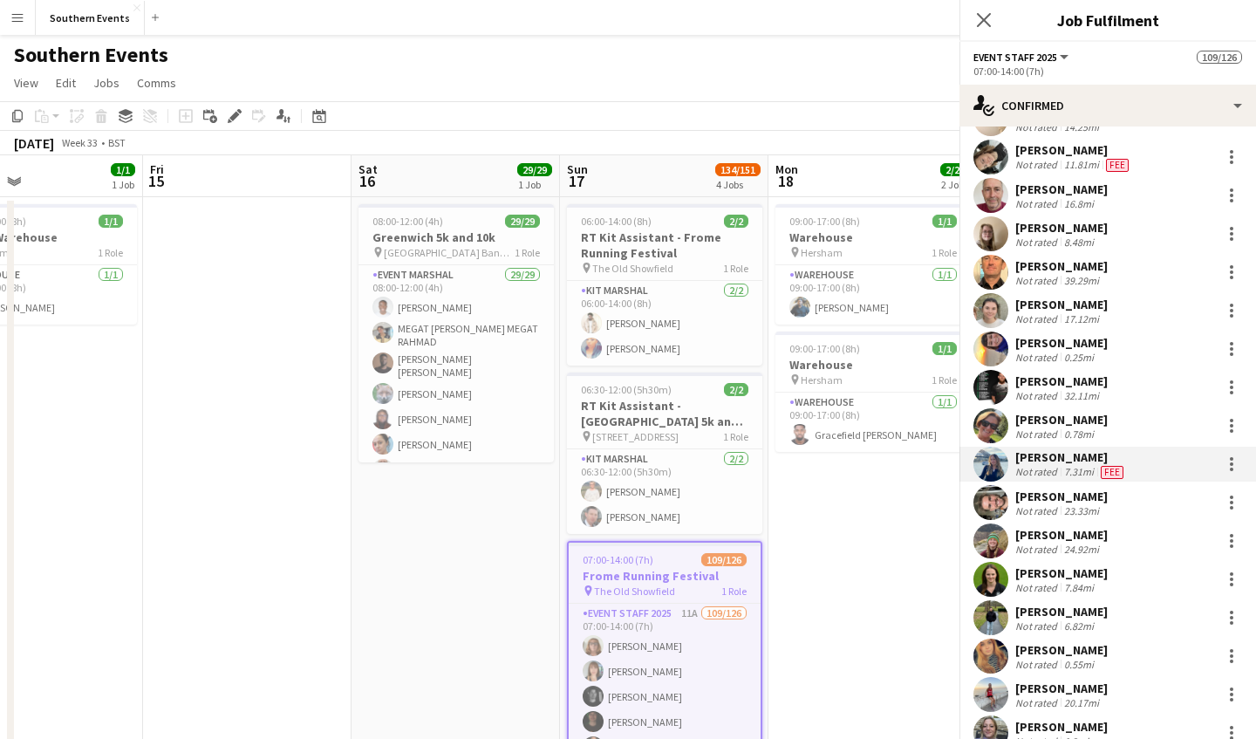
click at [989, 467] on app-user-avatar at bounding box center [990, 463] width 35 height 35
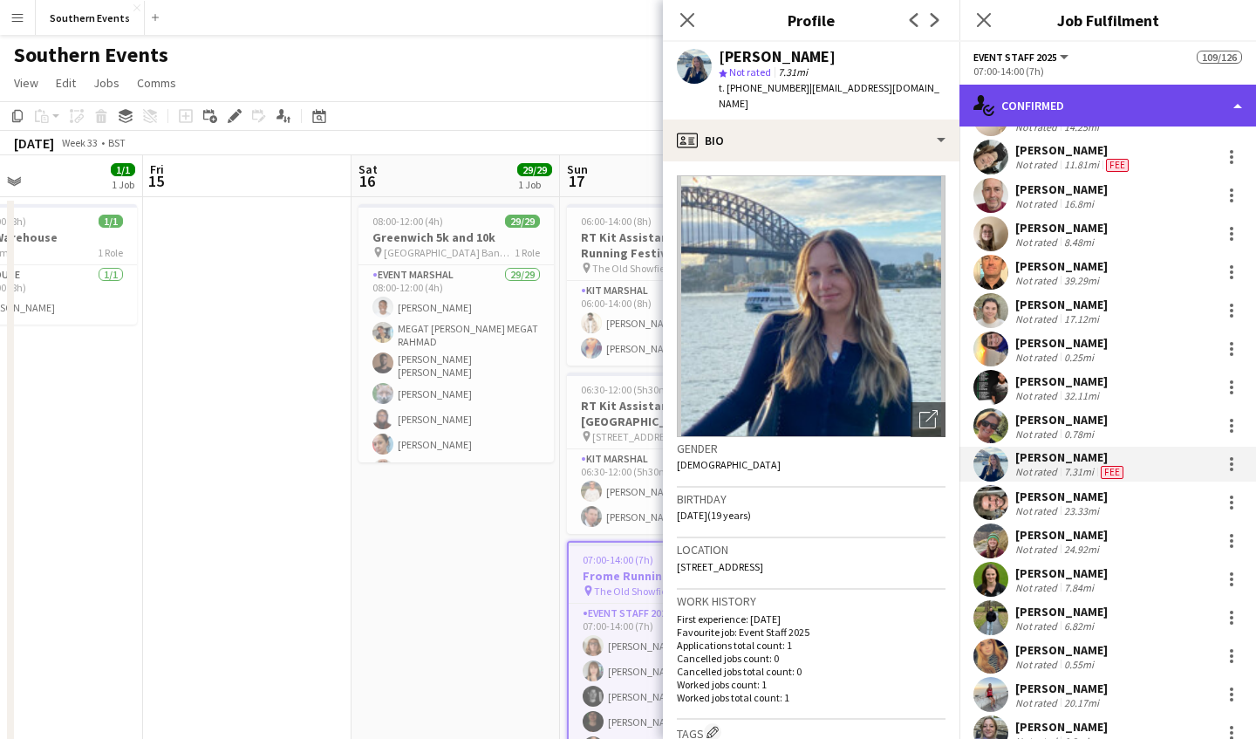
click at [1073, 94] on div "single-neutral-actions-check-2 Confirmed" at bounding box center [1107, 106] width 296 height 42
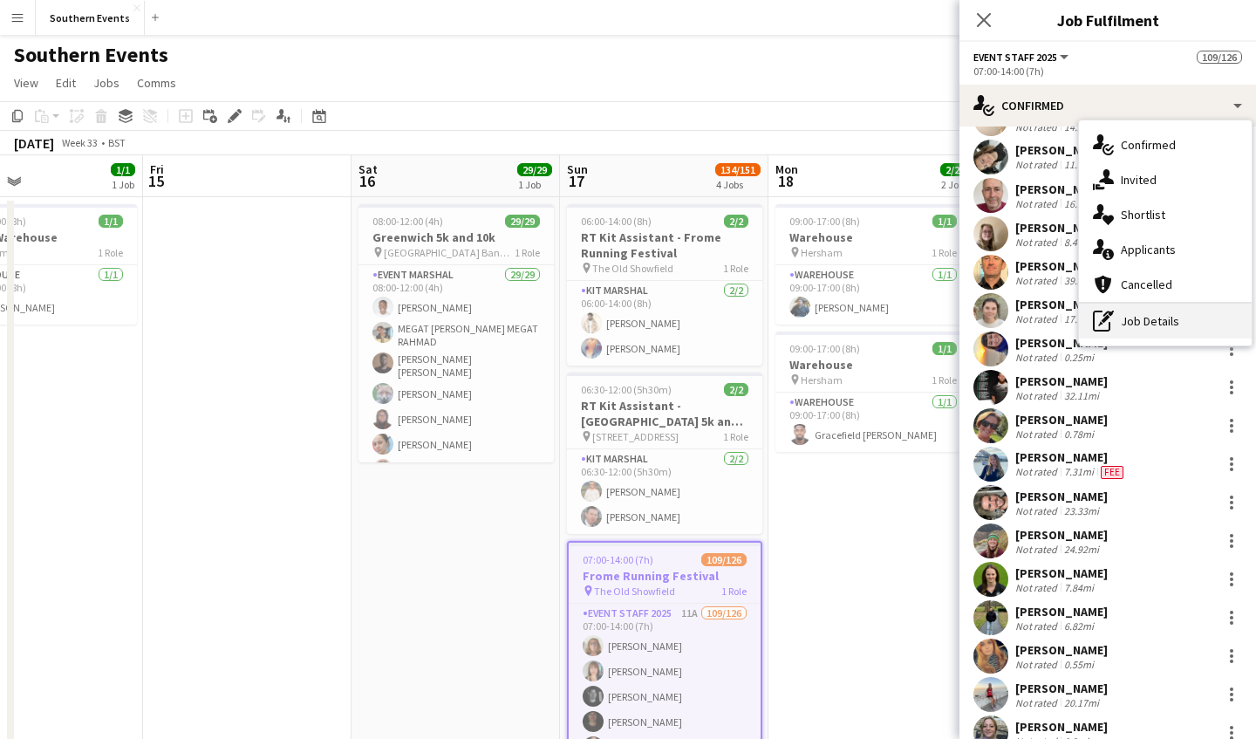
click at [1161, 331] on div "pen-write Job Details" at bounding box center [1165, 320] width 173 height 35
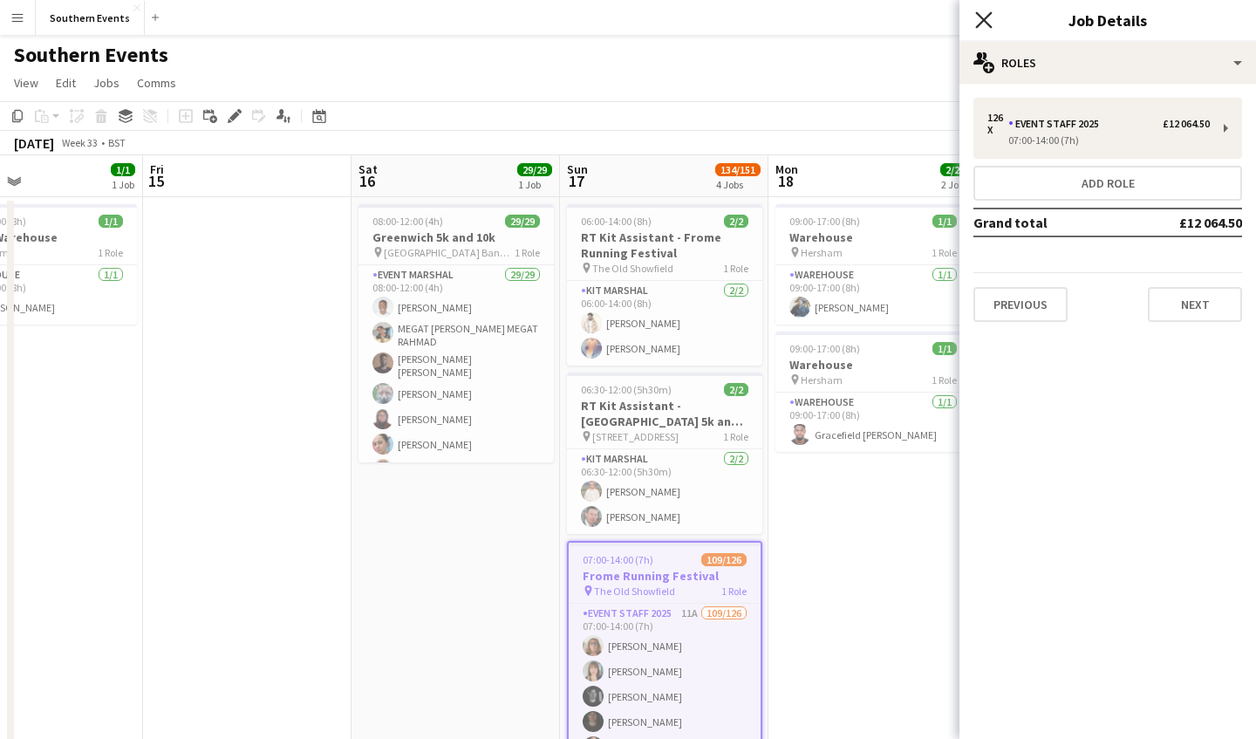
click at [990, 17] on icon "Close pop-in" at bounding box center [983, 19] width 17 height 17
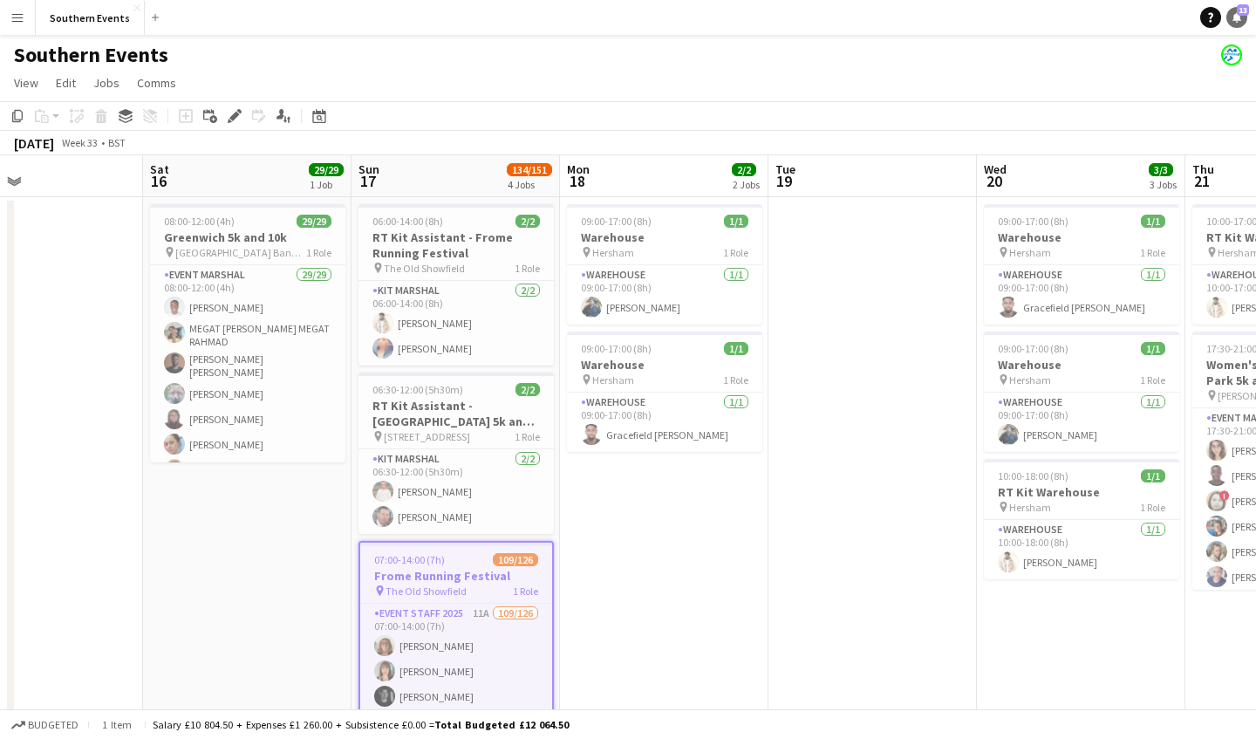
click at [1235, 15] on icon at bounding box center [1236, 16] width 9 height 9
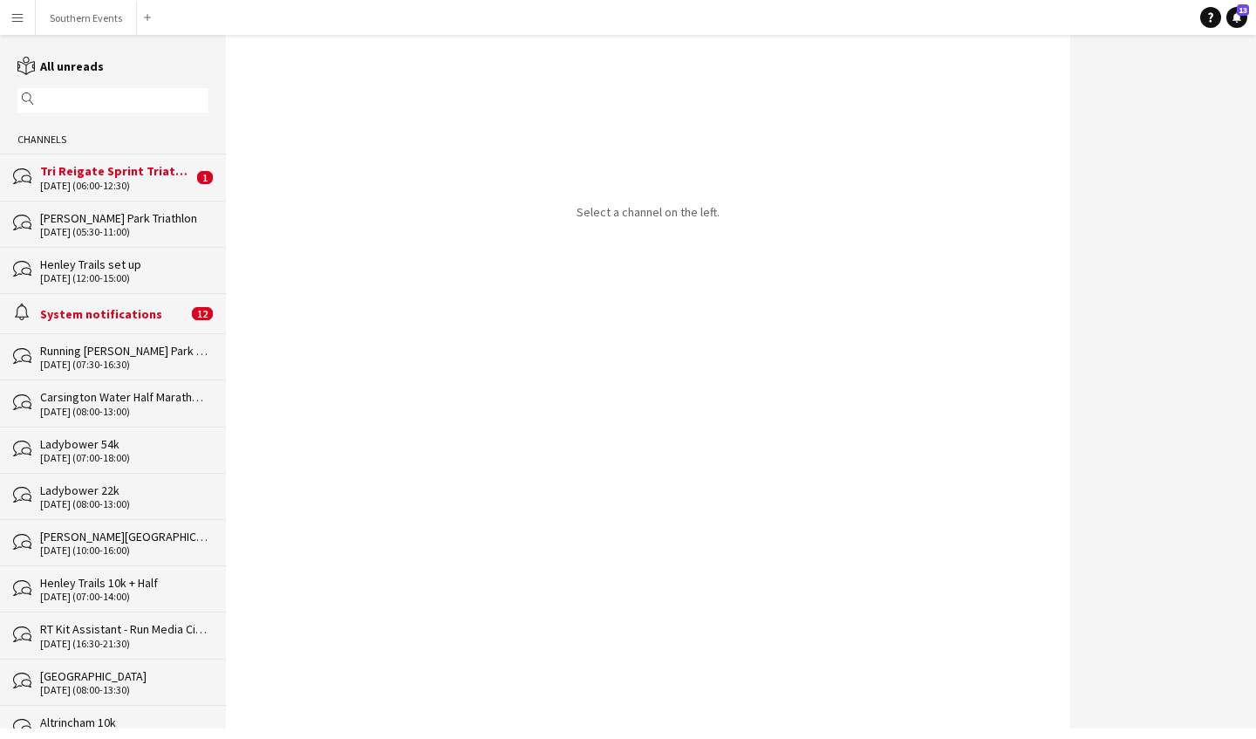
click at [95, 183] on div "[DATE] (06:00-12:30)" at bounding box center [116, 186] width 153 height 12
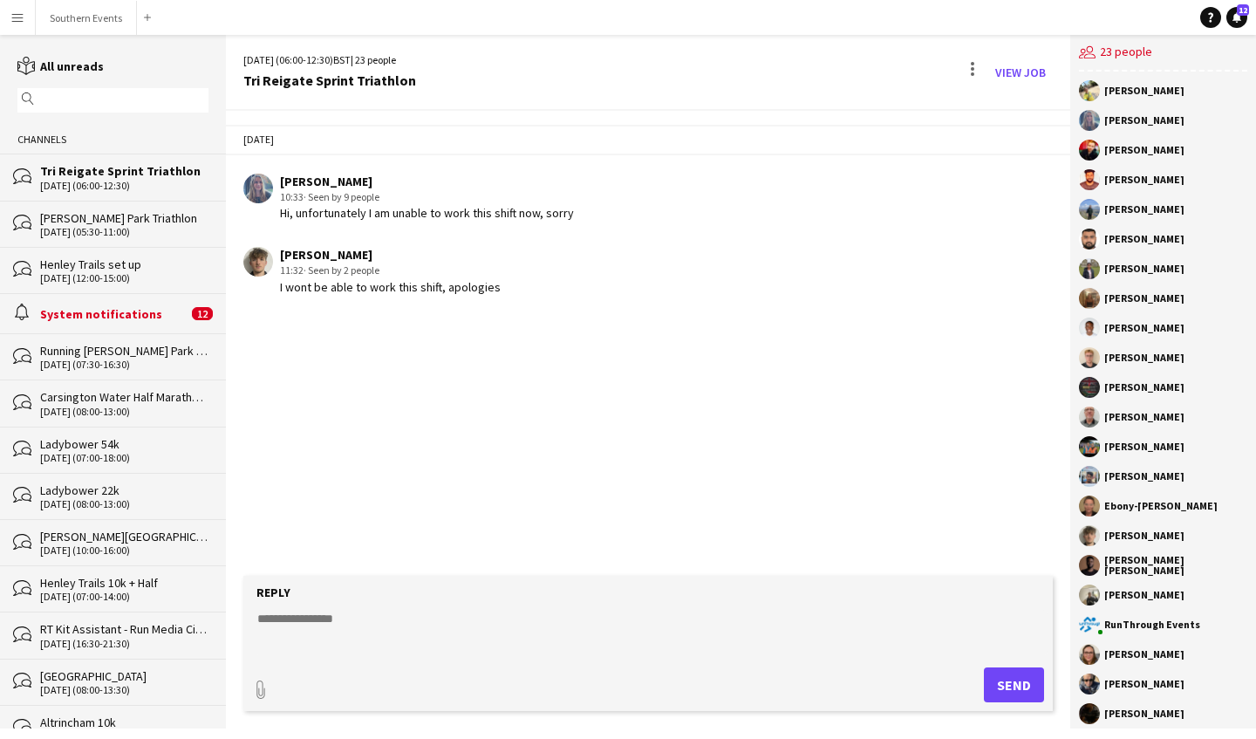
click at [117, 300] on div "alarm System notifications 12" at bounding box center [113, 313] width 226 height 40
